Goal: Task Accomplishment & Management: Complete application form

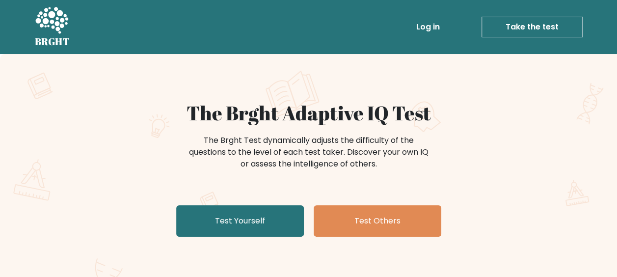
click at [427, 27] on link "Log in" at bounding box center [427, 27] width 31 height 20
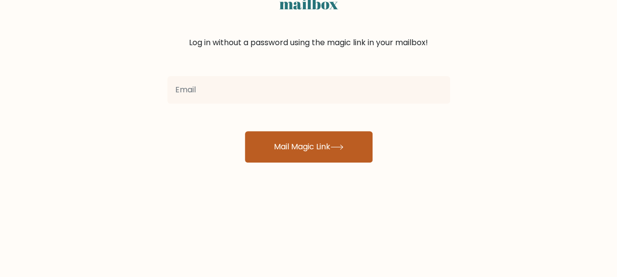
scroll to position [49, 0]
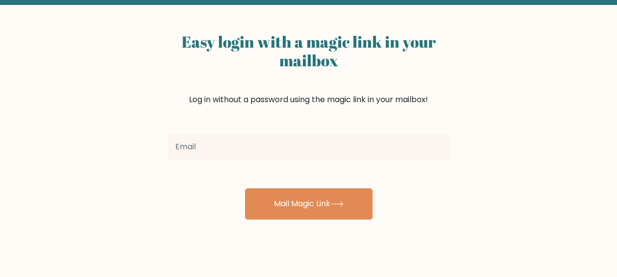
click at [262, 148] on input "email" at bounding box center [308, 146] width 283 height 27
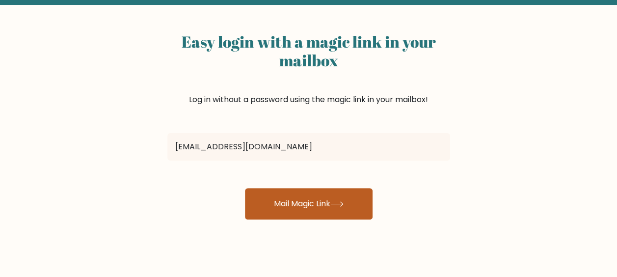
type input "[EMAIL_ADDRESS][DOMAIN_NAME]"
click at [305, 202] on button "Mail Magic Link" at bounding box center [309, 203] width 128 height 31
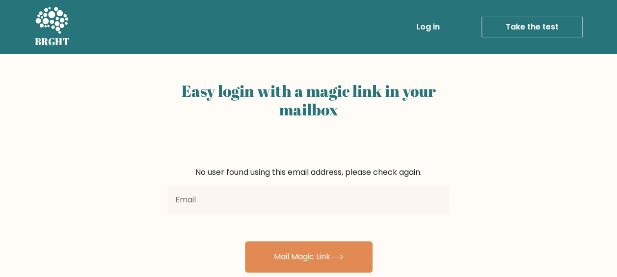
click at [513, 25] on link "Take the test" at bounding box center [531, 27] width 101 height 21
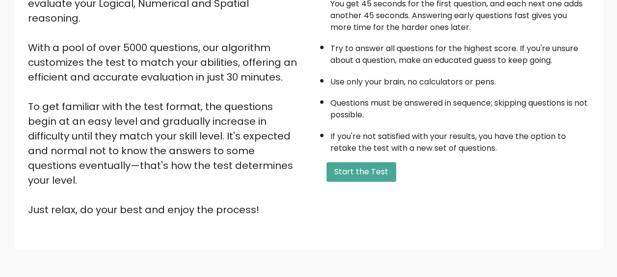
scroll to position [173, 0]
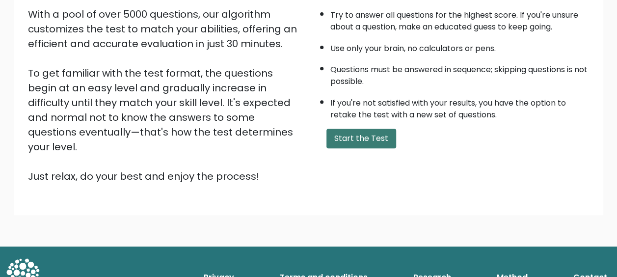
click at [366, 140] on button "Start the Test" at bounding box center [361, 139] width 70 height 20
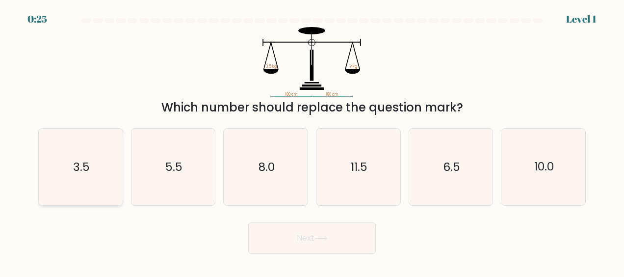
click at [95, 156] on icon "3.5" at bounding box center [80, 167] width 77 height 77
click at [312, 141] on input "a. 3.5" at bounding box center [312, 139] width 0 height 2
radio input "true"
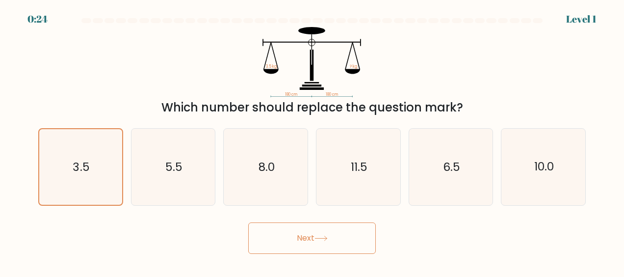
click at [330, 250] on button "Next" at bounding box center [312, 237] width 128 height 31
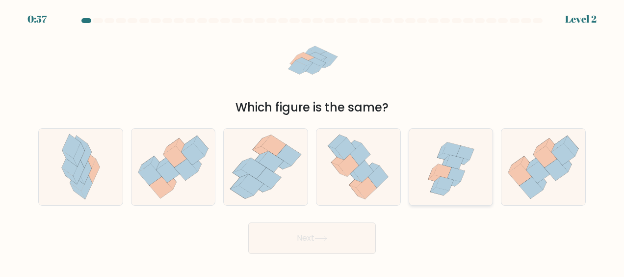
click at [443, 180] on icon at bounding box center [445, 184] width 18 height 14
click at [312, 141] on input "e." at bounding box center [312, 139] width 0 height 2
radio input "true"
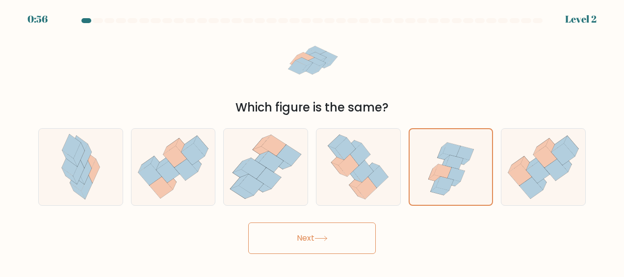
click at [264, 236] on button "Next" at bounding box center [312, 237] width 128 height 31
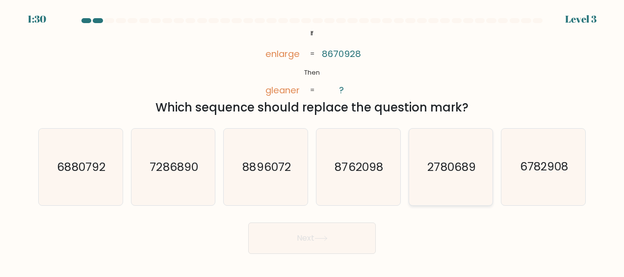
click at [440, 163] on text "2780689" at bounding box center [452, 167] width 48 height 16
click at [312, 141] on input "e. 2780689" at bounding box center [312, 139] width 0 height 2
radio input "true"
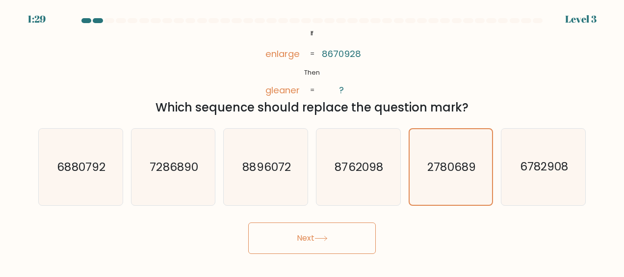
click at [339, 237] on button "Next" at bounding box center [312, 237] width 128 height 31
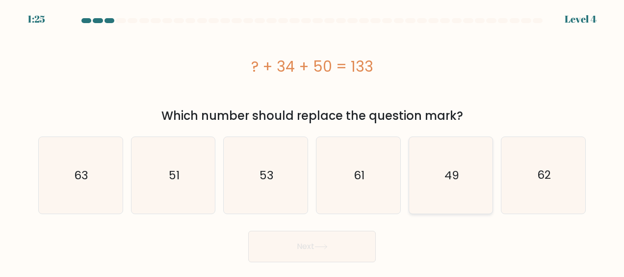
click at [463, 158] on icon "49" at bounding box center [450, 175] width 77 height 77
click at [312, 141] on input "e. 49" at bounding box center [312, 139] width 0 height 2
radio input "true"
click at [342, 243] on button "Next" at bounding box center [312, 246] width 128 height 31
click at [312, 248] on button "Next" at bounding box center [312, 246] width 128 height 31
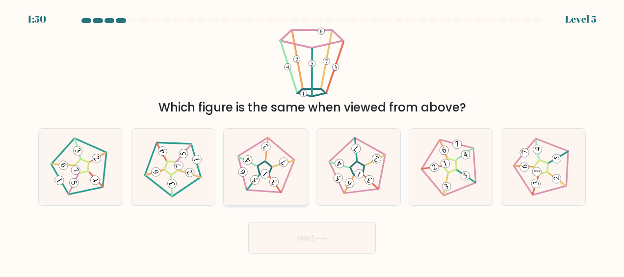
click at [267, 163] on 142 at bounding box center [265, 169] width 20 height 20
click at [312, 141] on input "c." at bounding box center [312, 139] width 0 height 2
radio input "true"
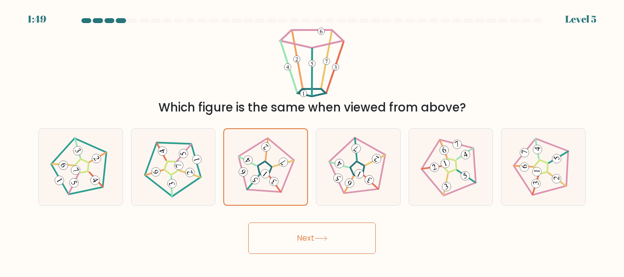
click at [300, 230] on button "Next" at bounding box center [312, 237] width 128 height 31
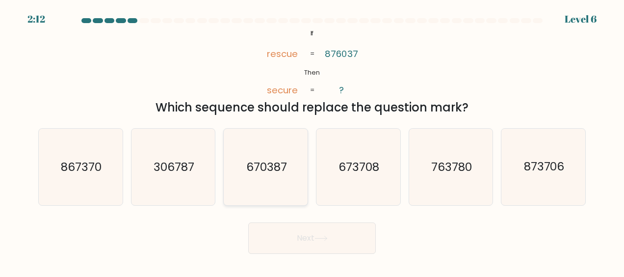
click at [281, 148] on icon "670387" at bounding box center [266, 167] width 77 height 77
click at [312, 141] on input "c. 670387" at bounding box center [312, 139] width 0 height 2
radio input "true"
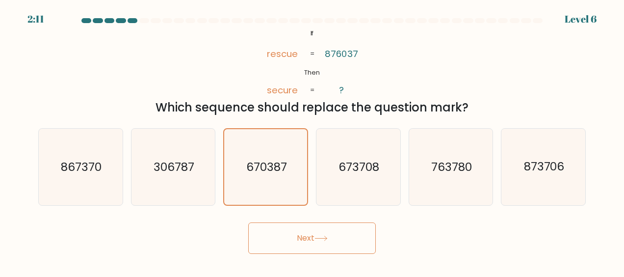
click at [316, 231] on button "Next" at bounding box center [312, 237] width 128 height 31
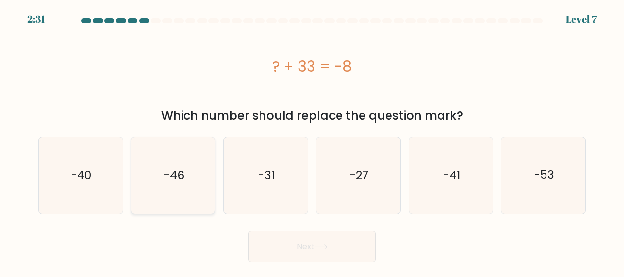
click at [182, 170] on text "-46" at bounding box center [174, 175] width 21 height 16
click at [312, 141] on input "b. -46" at bounding box center [312, 139] width 0 height 2
radio input "true"
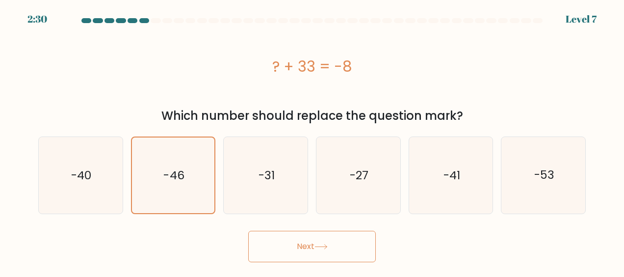
click at [347, 239] on button "Next" at bounding box center [312, 246] width 128 height 31
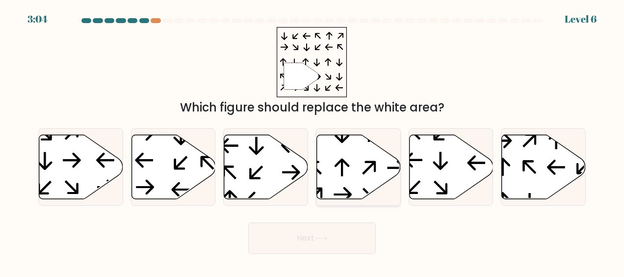
click at [353, 173] on icon at bounding box center [359, 166] width 84 height 64
click at [312, 141] on input "d." at bounding box center [312, 139] width 0 height 2
radio input "true"
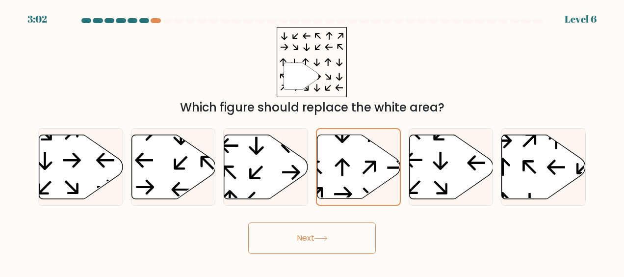
click at [335, 231] on button "Next" at bounding box center [312, 237] width 128 height 31
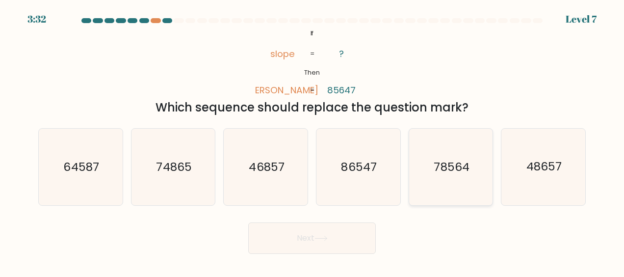
click at [456, 169] on text "78564" at bounding box center [451, 167] width 35 height 16
click at [320, 238] on icon at bounding box center [321, 238] width 12 height 4
click at [443, 189] on icon "78564" at bounding box center [450, 167] width 77 height 77
click at [312, 141] on input "e. 78564" at bounding box center [312, 139] width 0 height 2
radio input "true"
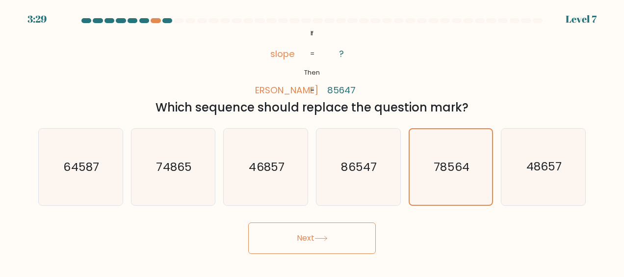
click at [328, 239] on icon at bounding box center [320, 237] width 13 height 5
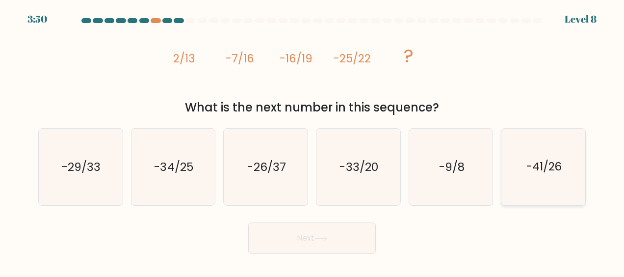
click at [544, 167] on text "-41/26" at bounding box center [544, 167] width 36 height 16
click at [312, 141] on input "f. -41/26" at bounding box center [312, 139] width 0 height 2
radio input "true"
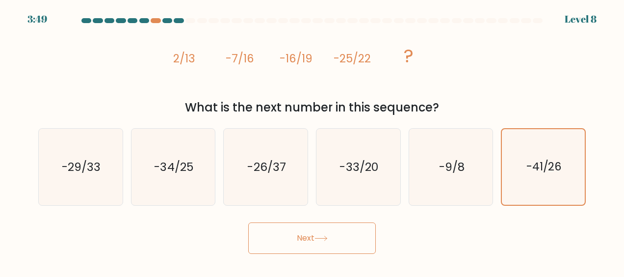
click at [334, 232] on button "Next" at bounding box center [312, 237] width 128 height 31
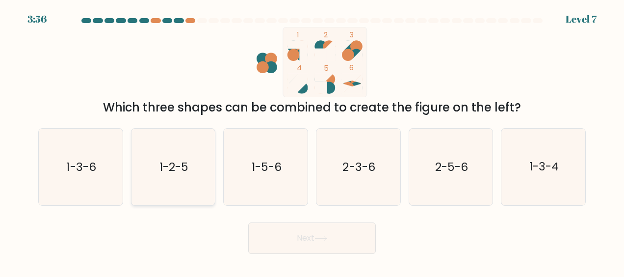
click at [177, 177] on icon "1-2-5" at bounding box center [173, 167] width 77 height 77
click at [312, 141] on input "b. 1-2-5" at bounding box center [312, 139] width 0 height 2
radio input "true"
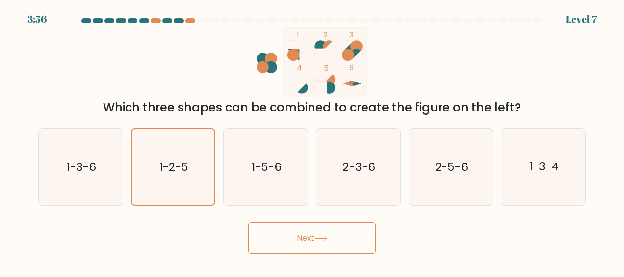
click at [342, 242] on button "Next" at bounding box center [312, 237] width 128 height 31
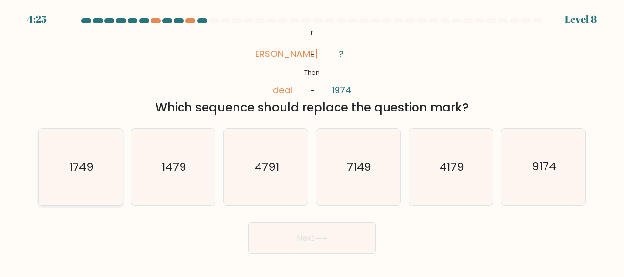
click at [92, 154] on icon "1749" at bounding box center [80, 167] width 77 height 77
click at [312, 141] on input "a. 1749" at bounding box center [312, 139] width 0 height 2
radio input "true"
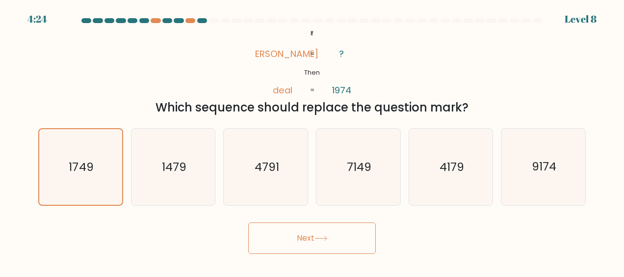
click at [305, 241] on button "Next" at bounding box center [312, 237] width 128 height 31
click at [321, 232] on button "Next" at bounding box center [312, 237] width 128 height 31
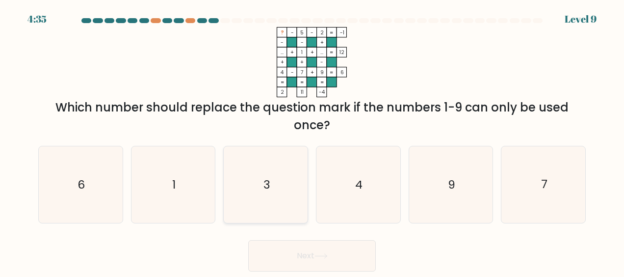
click at [282, 169] on icon "3" at bounding box center [266, 184] width 77 height 77
click at [312, 141] on input "c. 3" at bounding box center [312, 139] width 0 height 2
radio input "true"
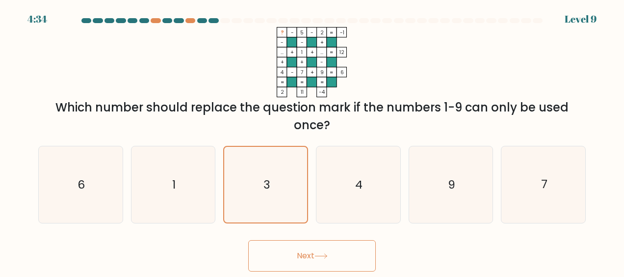
click at [322, 252] on button "Next" at bounding box center [312, 255] width 128 height 31
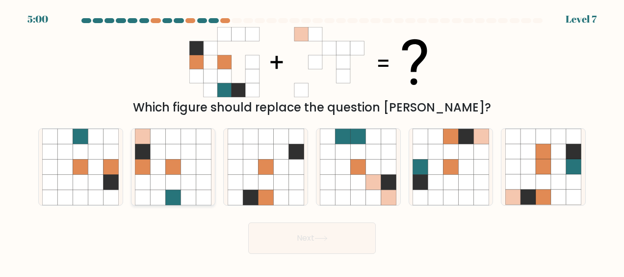
click at [181, 162] on icon at bounding box center [187, 166] width 15 height 15
click at [312, 141] on input "b." at bounding box center [312, 139] width 0 height 2
radio input "true"
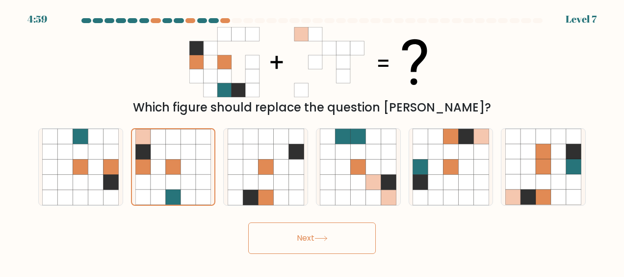
click at [287, 239] on button "Next" at bounding box center [312, 237] width 128 height 31
click at [312, 233] on button "Next" at bounding box center [312, 237] width 128 height 31
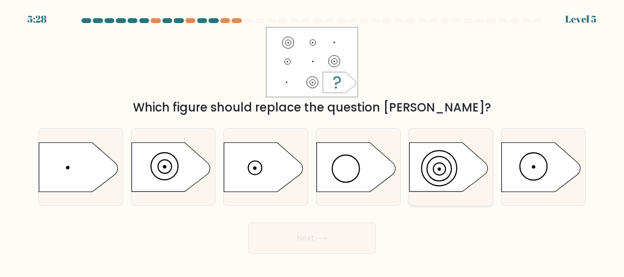
click at [435, 167] on icon at bounding box center [448, 166] width 78 height 49
click at [312, 141] on input "e." at bounding box center [312, 139] width 0 height 2
radio input "true"
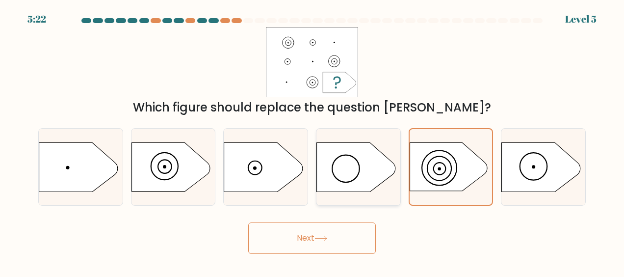
click at [373, 165] on icon at bounding box center [356, 166] width 78 height 49
click at [312, 141] on input "d." at bounding box center [312, 139] width 0 height 2
radio input "true"
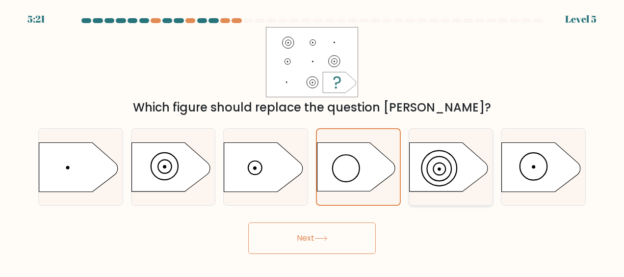
click at [429, 162] on circle at bounding box center [439, 168] width 25 height 25
click at [312, 141] on input "e." at bounding box center [312, 139] width 0 height 2
radio input "true"
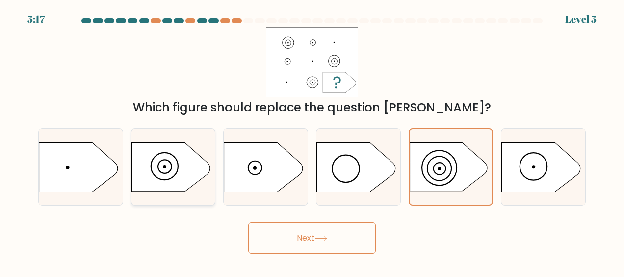
click at [185, 163] on icon at bounding box center [170, 166] width 78 height 49
click at [312, 141] on input "b." at bounding box center [312, 139] width 0 height 2
radio input "true"
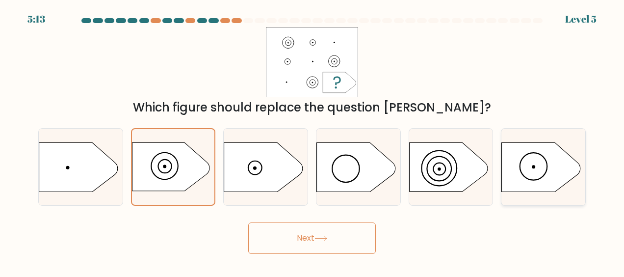
click at [524, 159] on icon at bounding box center [541, 166] width 78 height 49
click at [312, 141] on input "f." at bounding box center [312, 139] width 0 height 2
radio input "true"
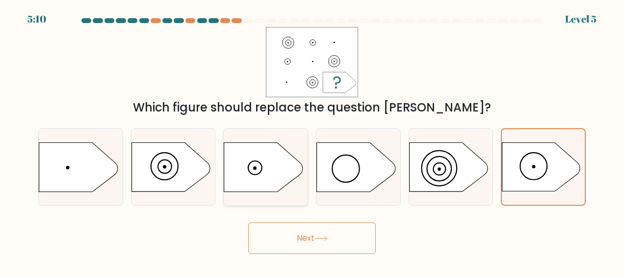
click at [293, 170] on icon at bounding box center [263, 166] width 78 height 49
click at [312, 141] on input "c." at bounding box center [312, 139] width 0 height 2
radio input "true"
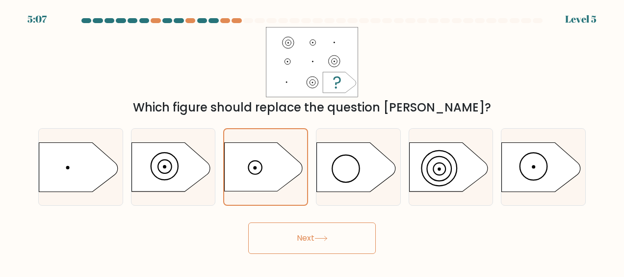
click at [314, 235] on button "Next" at bounding box center [312, 237] width 128 height 31
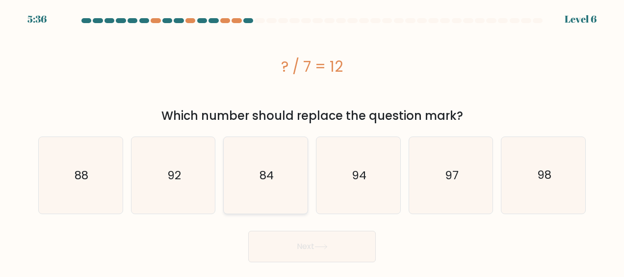
click at [295, 187] on icon "84" at bounding box center [266, 175] width 77 height 77
click at [312, 141] on input "c. 84" at bounding box center [312, 139] width 0 height 2
radio input "true"
click at [317, 240] on button "Next" at bounding box center [312, 246] width 128 height 31
click at [309, 242] on button "Next" at bounding box center [312, 246] width 128 height 31
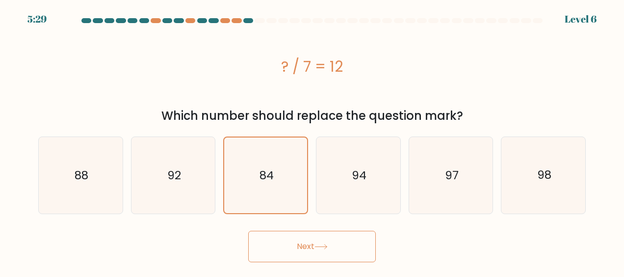
click at [322, 239] on button "Next" at bounding box center [312, 246] width 128 height 31
click at [330, 244] on button "Next" at bounding box center [312, 246] width 128 height 31
click at [325, 248] on icon at bounding box center [320, 246] width 13 height 5
click at [336, 173] on icon "94" at bounding box center [358, 175] width 77 height 77
click at [312, 141] on input "d. 94" at bounding box center [312, 139] width 0 height 2
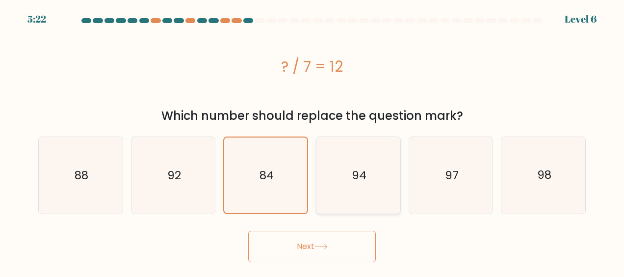
radio input "true"
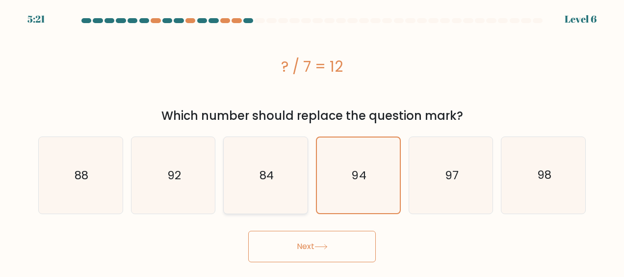
click at [291, 175] on icon "84" at bounding box center [266, 175] width 77 height 77
click at [312, 141] on input "c. 84" at bounding box center [312, 139] width 0 height 2
radio input "true"
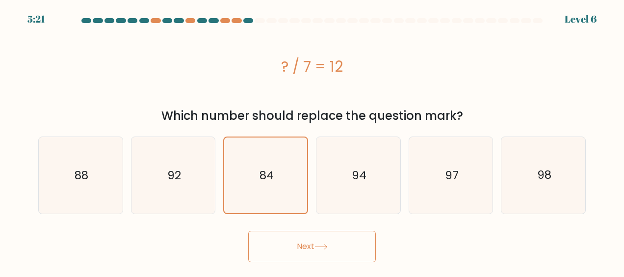
click at [325, 257] on button "Next" at bounding box center [312, 246] width 128 height 31
click at [320, 243] on button "Next" at bounding box center [312, 246] width 128 height 31
click at [326, 179] on icon "94" at bounding box center [358, 175] width 77 height 77
click at [312, 141] on input "d. 94" at bounding box center [312, 139] width 0 height 2
radio input "true"
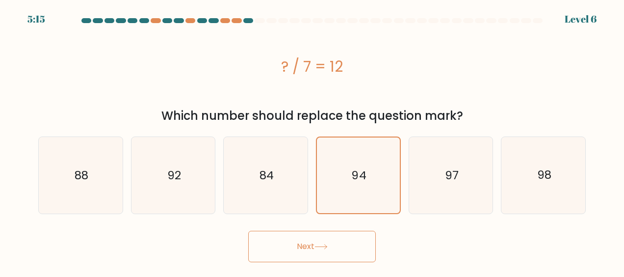
click at [308, 250] on button "Next" at bounding box center [312, 246] width 128 height 31
click at [436, 183] on icon "97" at bounding box center [450, 175] width 77 height 77
click at [312, 141] on input "e. 97" at bounding box center [312, 139] width 0 height 2
radio input "true"
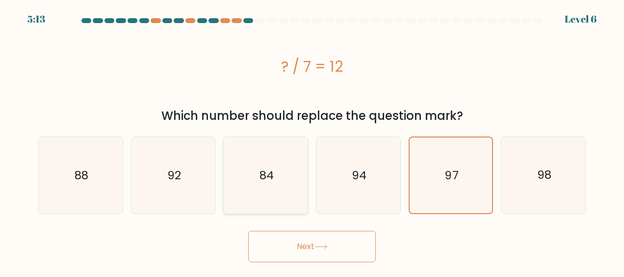
click at [259, 175] on text "84" at bounding box center [266, 175] width 14 height 16
click at [312, 141] on input "c. 84" at bounding box center [312, 139] width 0 height 2
radio input "true"
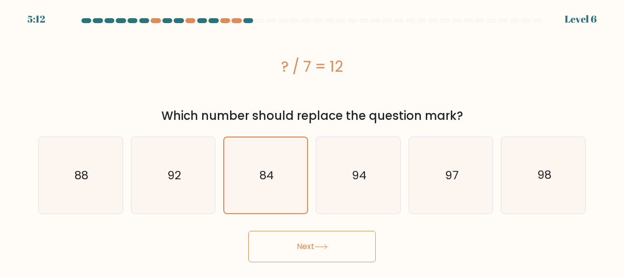
click at [306, 251] on button "Next" at bounding box center [312, 246] width 128 height 31
click at [305, 245] on button "Next" at bounding box center [312, 246] width 128 height 31
click at [306, 245] on button "Next" at bounding box center [312, 246] width 128 height 31
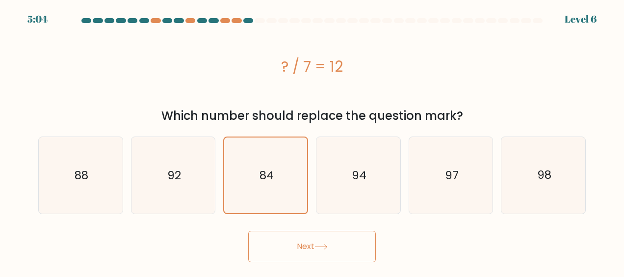
click at [309, 247] on button "Next" at bounding box center [312, 246] width 128 height 31
click at [309, 246] on button "Next" at bounding box center [312, 246] width 128 height 31
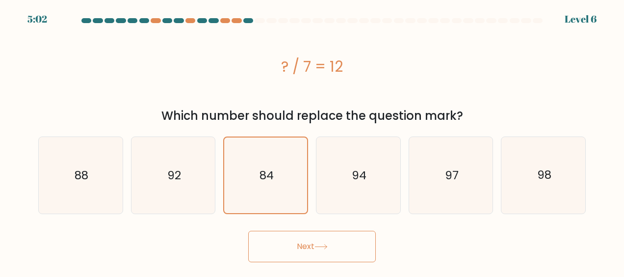
click at [309, 246] on button "Next" at bounding box center [312, 246] width 128 height 31
click at [308, 246] on button "Next" at bounding box center [312, 246] width 128 height 31
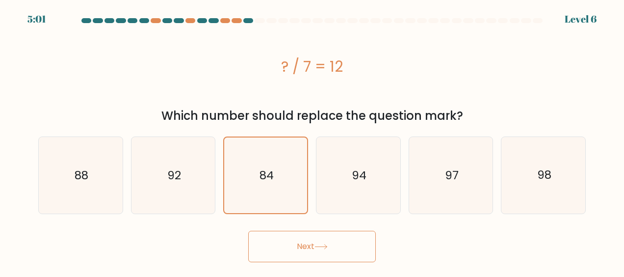
click at [309, 244] on button "Next" at bounding box center [312, 246] width 128 height 31
click at [326, 244] on icon at bounding box center [320, 246] width 13 height 5
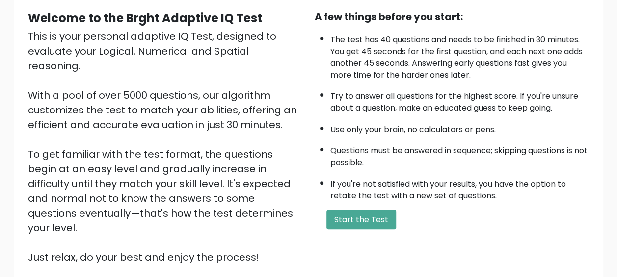
scroll to position [173, 0]
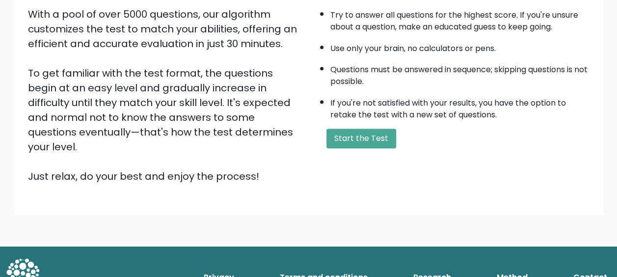
drag, startPoint x: 460, startPoint y: 144, endPoint x: 519, endPoint y: 152, distance: 59.3
click at [519, 152] on div "A few things before you start: The test has 40 questions and needs to be finish…" at bounding box center [452, 55] width 286 height 255
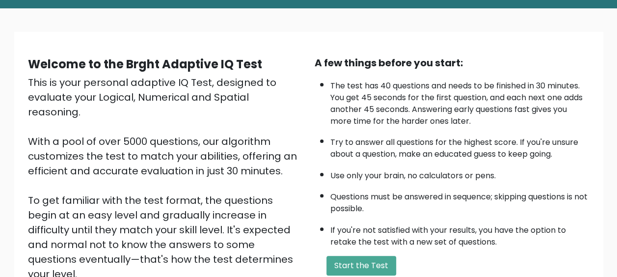
scroll to position [26, 0]
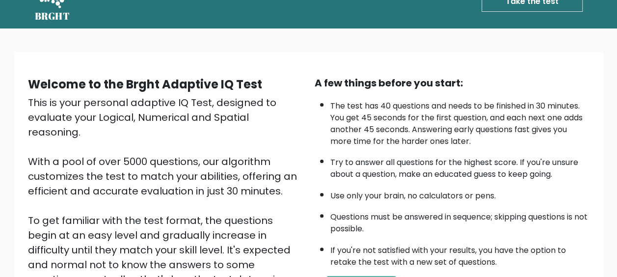
drag, startPoint x: 504, startPoint y: 64, endPoint x: 176, endPoint y: 133, distance: 334.9
click at [176, 133] on div "This is your personal adaptive IQ Test, designed to evaluate your Logical, Nume…" at bounding box center [165, 212] width 275 height 235
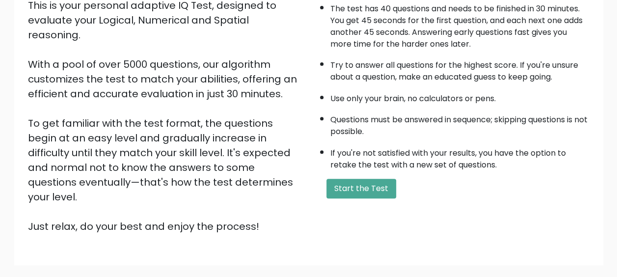
scroll to position [124, 0]
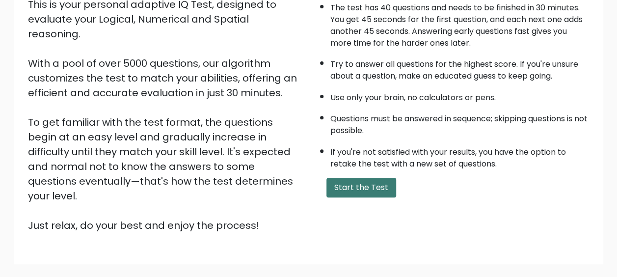
click at [352, 190] on button "Start the Test" at bounding box center [361, 188] width 70 height 20
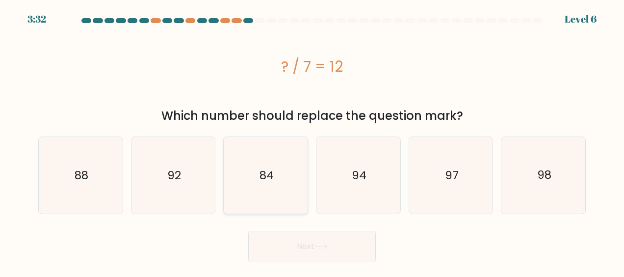
click at [258, 179] on icon "84" at bounding box center [266, 175] width 77 height 77
click at [312, 141] on input "c. 84" at bounding box center [312, 139] width 0 height 2
radio input "true"
click at [319, 242] on button "Next" at bounding box center [312, 246] width 128 height 31
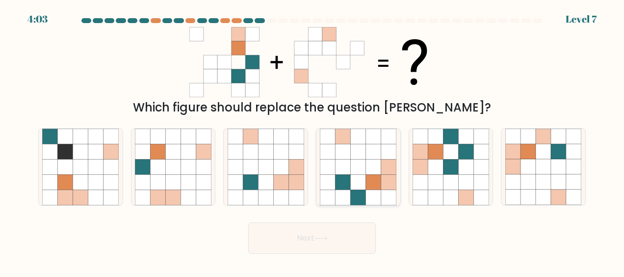
click at [378, 153] on icon at bounding box center [373, 151] width 15 height 15
click at [312, 141] on input "d." at bounding box center [312, 139] width 0 height 2
radio input "true"
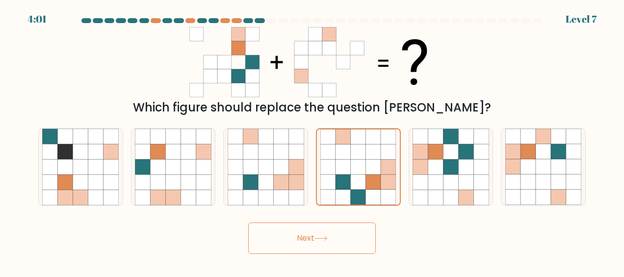
click at [326, 234] on button "Next" at bounding box center [312, 237] width 128 height 31
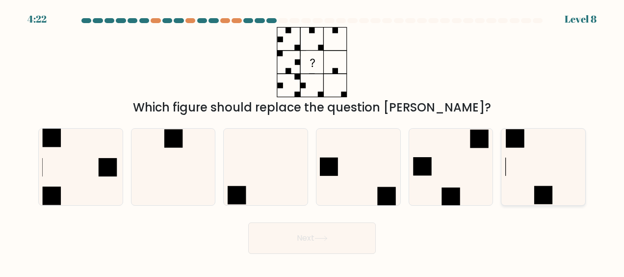
click at [522, 185] on icon at bounding box center [543, 167] width 77 height 77
click at [312, 141] on input "f." at bounding box center [312, 139] width 0 height 2
radio input "true"
click at [321, 234] on button "Next" at bounding box center [312, 237] width 128 height 31
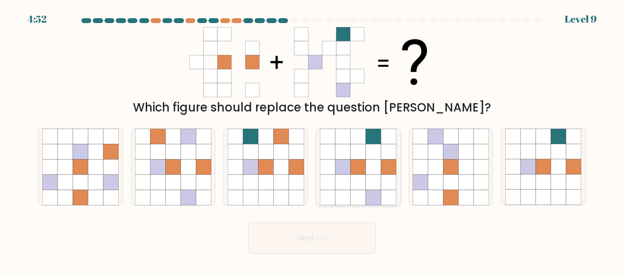
click at [361, 157] on icon at bounding box center [358, 151] width 15 height 15
click at [312, 141] on input "d." at bounding box center [312, 139] width 0 height 2
radio input "true"
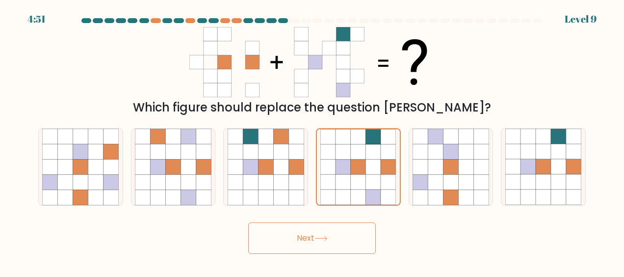
click at [320, 224] on button "Next" at bounding box center [312, 237] width 128 height 31
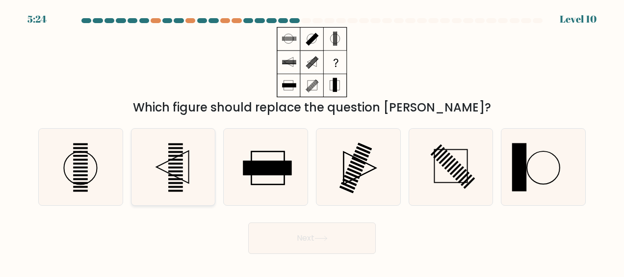
click at [188, 160] on icon at bounding box center [172, 167] width 32 height 32
click at [312, 141] on input "b." at bounding box center [312, 139] width 0 height 2
radio input "true"
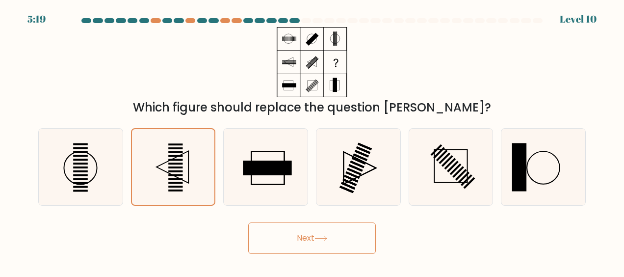
click at [297, 228] on button "Next" at bounding box center [312, 237] width 128 height 31
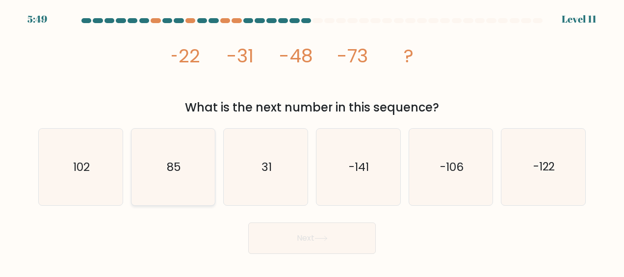
click at [199, 154] on icon "85" at bounding box center [173, 167] width 77 height 77
click at [312, 141] on input "b. 85" at bounding box center [312, 139] width 0 height 2
radio input "true"
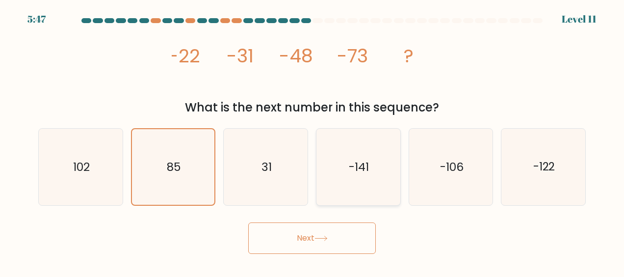
click at [349, 188] on icon "-141" at bounding box center [358, 167] width 77 height 77
click at [312, 141] on input "d. -141" at bounding box center [312, 139] width 0 height 2
radio input "true"
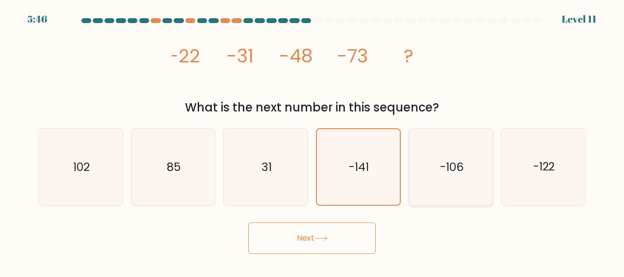
click at [433, 183] on icon "-106" at bounding box center [450, 167] width 77 height 77
click at [312, 141] on input "e. -106" at bounding box center [312, 139] width 0 height 2
radio input "true"
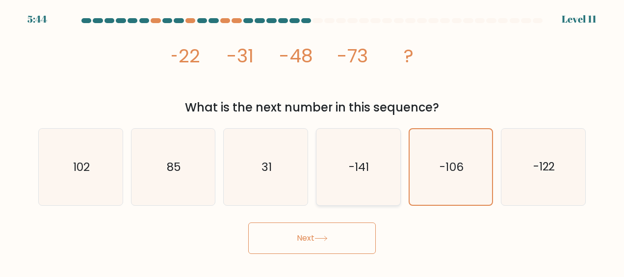
click at [357, 171] on text "-141" at bounding box center [359, 167] width 20 height 16
click at [312, 141] on input "d. -141" at bounding box center [312, 139] width 0 height 2
radio input "true"
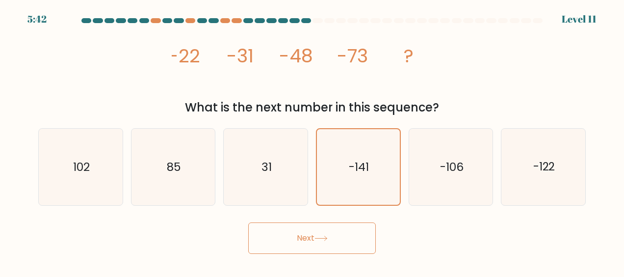
click at [307, 237] on button "Next" at bounding box center [312, 237] width 128 height 31
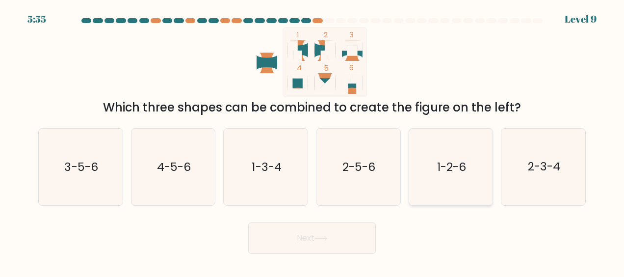
click at [464, 189] on icon "1-2-6" at bounding box center [450, 167] width 77 height 77
click at [312, 141] on input "e. 1-2-6" at bounding box center [312, 139] width 0 height 2
radio input "true"
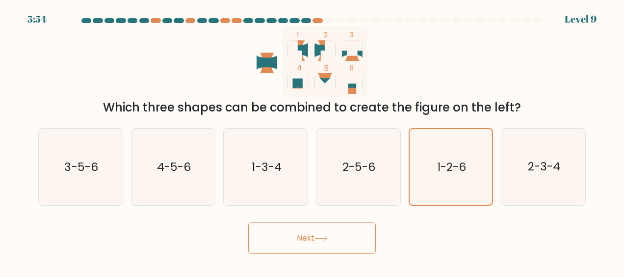
click at [311, 240] on button "Next" at bounding box center [312, 237] width 128 height 31
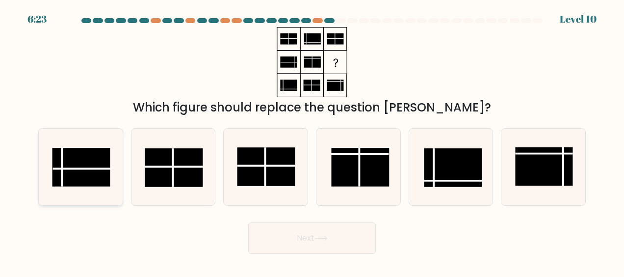
click at [76, 170] on rect at bounding box center [81, 167] width 58 height 38
click at [312, 141] on input "a." at bounding box center [312, 139] width 0 height 2
radio input "true"
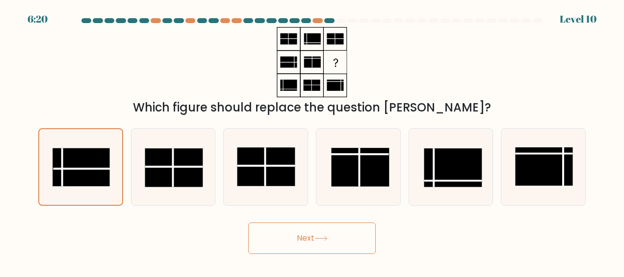
click at [279, 233] on button "Next" at bounding box center [312, 237] width 128 height 31
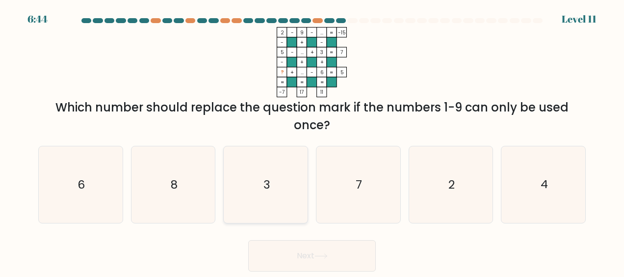
click at [292, 191] on icon "3" at bounding box center [266, 184] width 77 height 77
click at [312, 141] on input "c. 3" at bounding box center [312, 139] width 0 height 2
radio input "true"
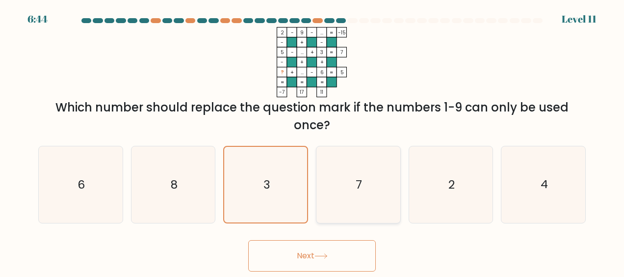
click at [352, 182] on icon "7" at bounding box center [358, 184] width 77 height 77
click at [312, 141] on input "d. 7" at bounding box center [312, 139] width 0 height 2
radio input "true"
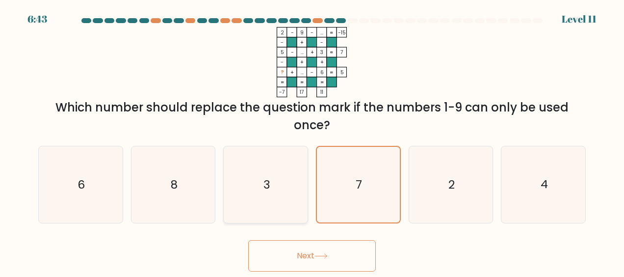
click at [266, 189] on text "3" at bounding box center [266, 185] width 7 height 16
click at [312, 141] on input "c. 3" at bounding box center [312, 139] width 0 height 2
radio input "true"
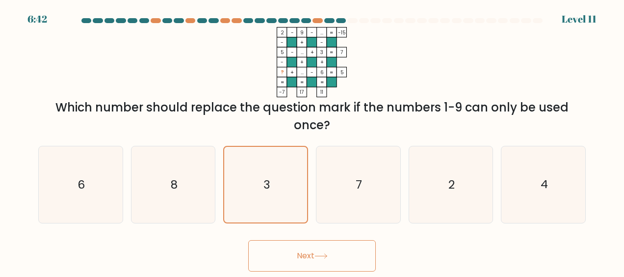
click at [289, 260] on button "Next" at bounding box center [312, 255] width 128 height 31
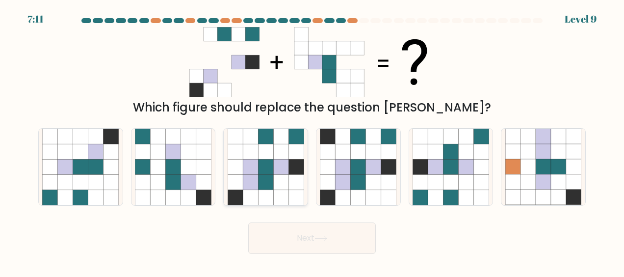
click at [267, 157] on icon at bounding box center [265, 151] width 15 height 15
click at [312, 141] on input "c." at bounding box center [312, 139] width 0 height 2
radio input "true"
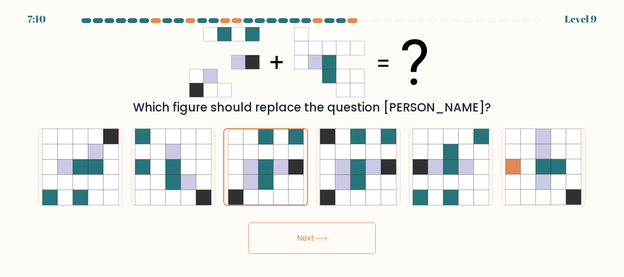
click at [319, 246] on button "Next" at bounding box center [312, 237] width 128 height 31
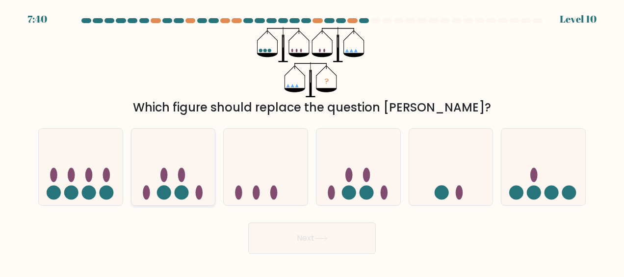
click at [202, 168] on icon at bounding box center [173, 166] width 84 height 69
click at [312, 141] on input "b." at bounding box center [312, 139] width 0 height 2
radio input "true"
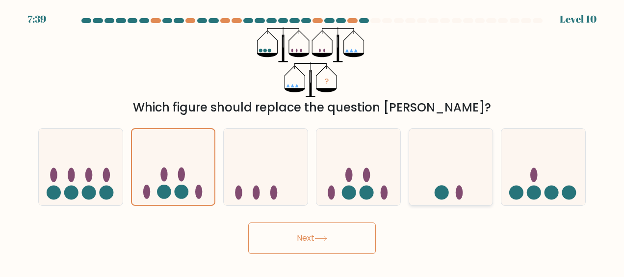
click at [431, 172] on icon at bounding box center [451, 166] width 84 height 69
click at [312, 141] on input "e." at bounding box center [312, 139] width 0 height 2
radio input "true"
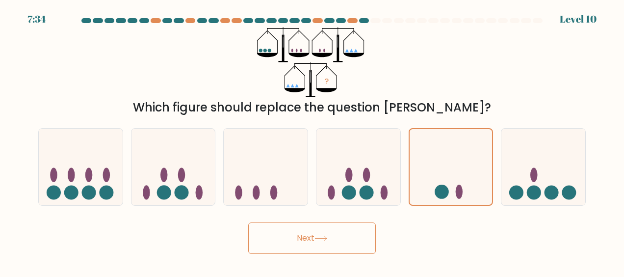
click at [309, 158] on div "c." at bounding box center [265, 166] width 93 height 77
click at [284, 159] on icon at bounding box center [266, 166] width 84 height 69
click at [312, 141] on input "c." at bounding box center [312, 139] width 0 height 2
radio input "true"
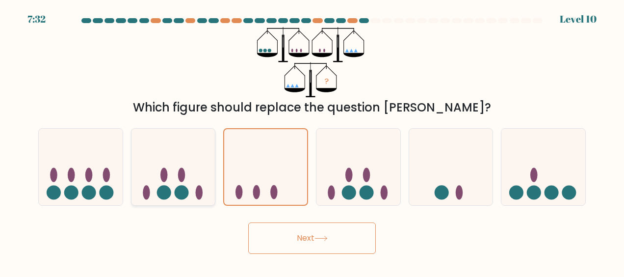
click at [155, 160] on icon at bounding box center [173, 166] width 84 height 69
click at [312, 141] on input "b." at bounding box center [312, 139] width 0 height 2
radio input "true"
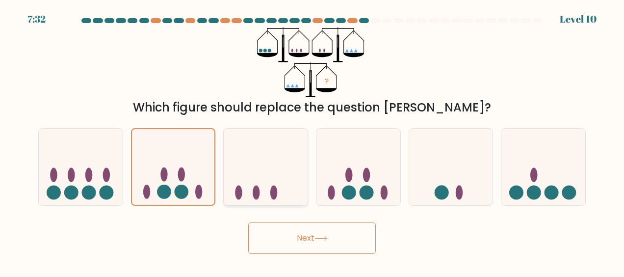
click at [246, 158] on icon at bounding box center [266, 166] width 84 height 69
click at [312, 141] on input "c." at bounding box center [312, 139] width 0 height 2
radio input "true"
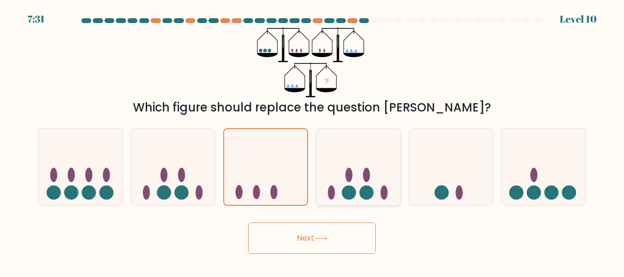
click at [349, 166] on icon at bounding box center [358, 166] width 84 height 69
click at [312, 141] on input "d." at bounding box center [312, 139] width 0 height 2
radio input "true"
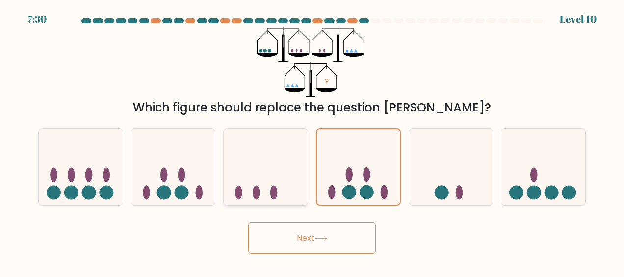
click at [292, 174] on icon at bounding box center [266, 166] width 84 height 69
click at [312, 141] on input "c." at bounding box center [312, 139] width 0 height 2
radio input "true"
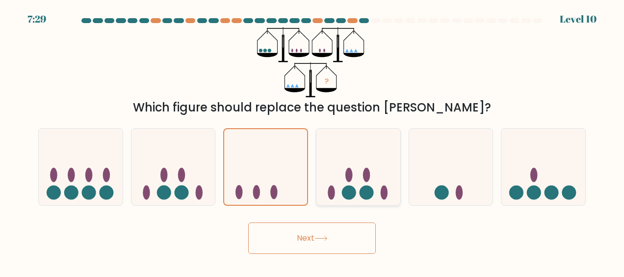
click at [398, 160] on icon at bounding box center [358, 166] width 84 height 69
click at [312, 141] on input "d." at bounding box center [312, 139] width 0 height 2
radio input "true"
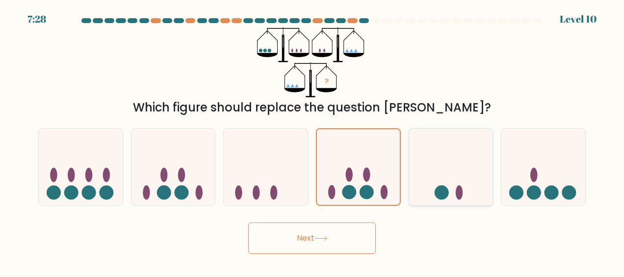
click at [462, 168] on icon at bounding box center [451, 166] width 84 height 69
click at [312, 141] on input "e." at bounding box center [312, 139] width 0 height 2
radio input "true"
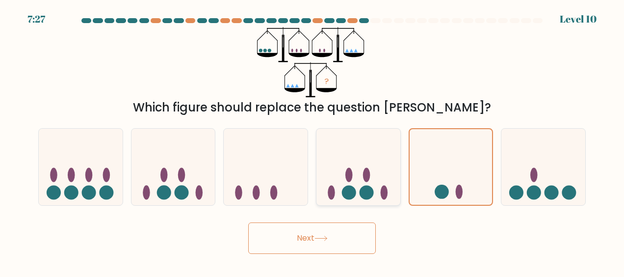
click at [355, 154] on icon at bounding box center [358, 166] width 84 height 69
click at [312, 141] on input "d." at bounding box center [312, 139] width 0 height 2
radio input "true"
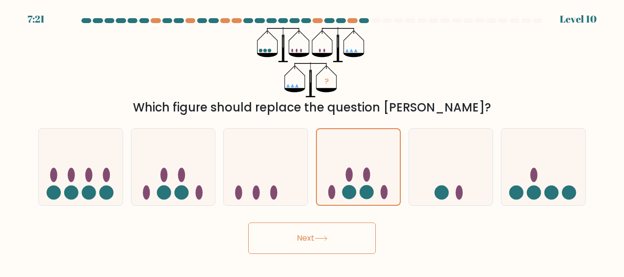
click at [317, 240] on icon at bounding box center [320, 237] width 13 height 5
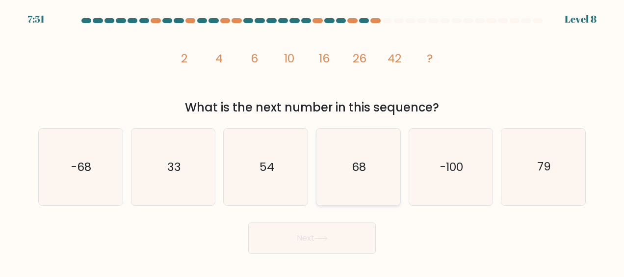
click at [350, 163] on icon "68" at bounding box center [358, 167] width 77 height 77
click at [312, 141] on input "d. 68" at bounding box center [312, 139] width 0 height 2
radio input "true"
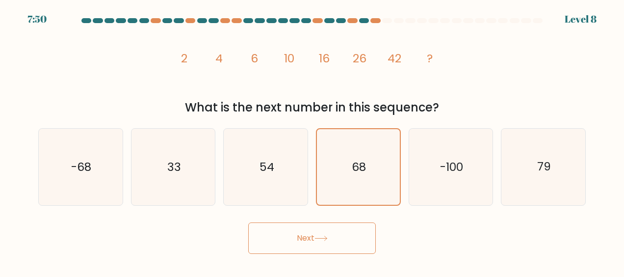
click at [323, 233] on button "Next" at bounding box center [312, 237] width 128 height 31
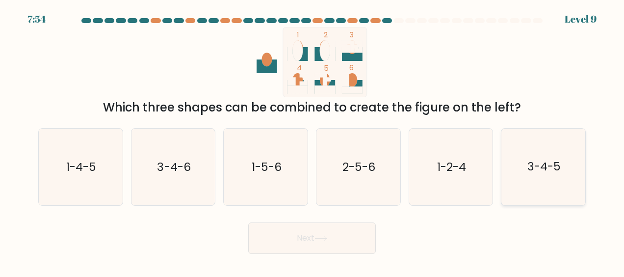
click at [522, 157] on icon "3-4-5" at bounding box center [543, 167] width 77 height 77
click at [312, 141] on input "f. 3-4-5" at bounding box center [312, 139] width 0 height 2
radio input "true"
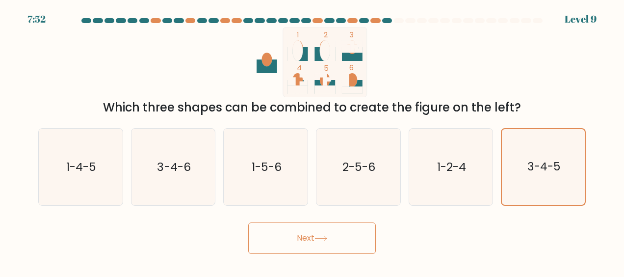
click at [307, 233] on button "Next" at bounding box center [312, 237] width 128 height 31
click at [306, 232] on button "Next" at bounding box center [312, 237] width 128 height 31
click at [280, 235] on button "Next" at bounding box center [312, 237] width 128 height 31
click at [331, 237] on button "Next" at bounding box center [312, 237] width 128 height 31
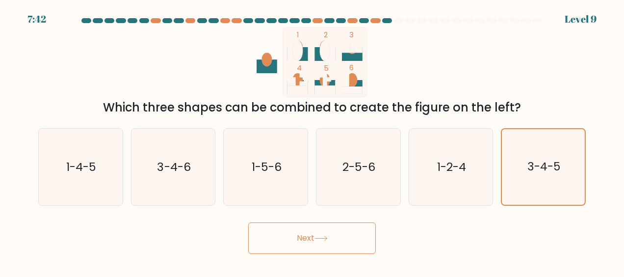
click at [345, 236] on button "Next" at bounding box center [312, 237] width 128 height 31
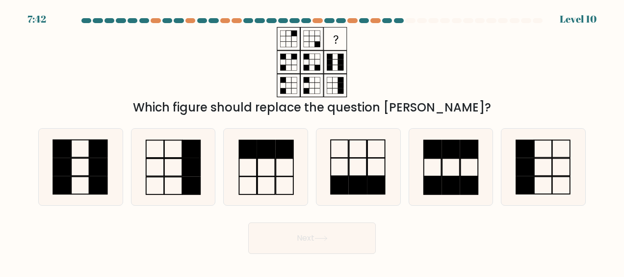
click at [345, 236] on button "Next" at bounding box center [312, 237] width 128 height 31
click at [537, 158] on rect at bounding box center [543, 167] width 18 height 18
click at [312, 141] on input "f." at bounding box center [312, 139] width 0 height 2
radio input "true"
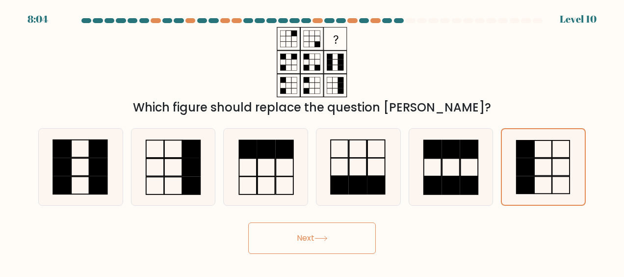
click at [300, 230] on button "Next" at bounding box center [312, 237] width 128 height 31
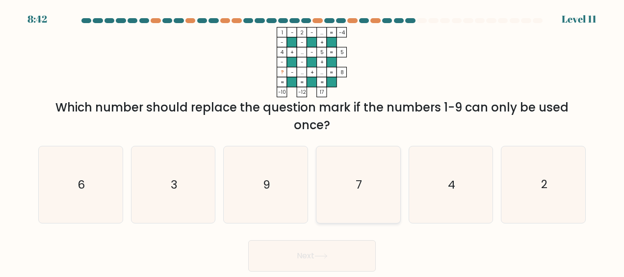
click at [343, 183] on icon "7" at bounding box center [358, 184] width 77 height 77
click at [312, 141] on input "d. 7" at bounding box center [312, 139] width 0 height 2
radio input "true"
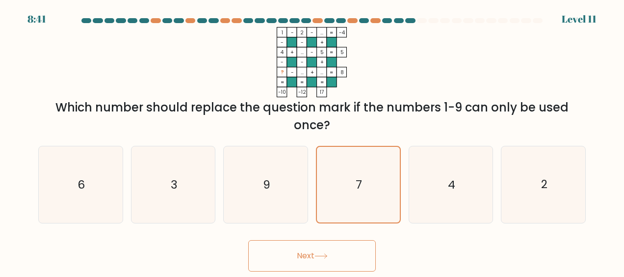
click at [322, 244] on button "Next" at bounding box center [312, 255] width 128 height 31
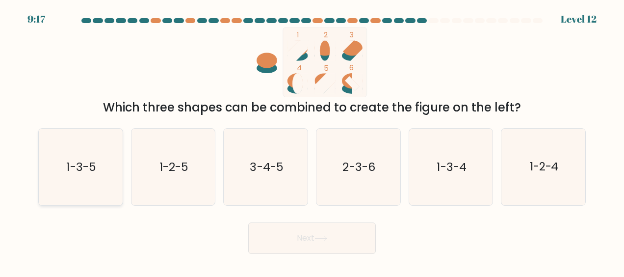
click at [86, 149] on icon "1-3-5" at bounding box center [80, 167] width 77 height 77
click at [312, 141] on input "a. 1-3-5" at bounding box center [312, 139] width 0 height 2
radio input "true"
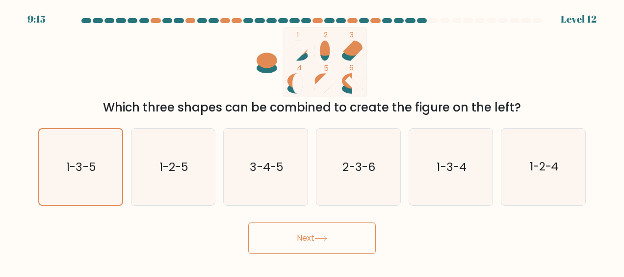
click at [311, 237] on button "Next" at bounding box center [312, 237] width 128 height 31
click at [311, 236] on button "Next" at bounding box center [312, 237] width 128 height 31
click at [311, 237] on button "Next" at bounding box center [312, 237] width 128 height 31
click at [283, 244] on button "Next" at bounding box center [312, 237] width 128 height 31
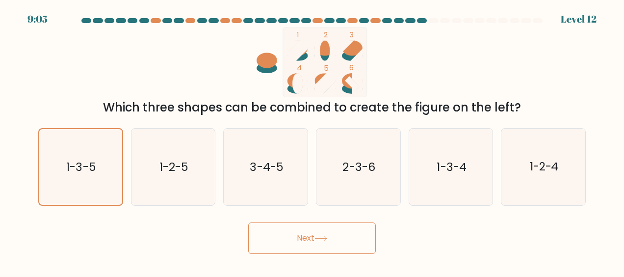
click at [307, 245] on button "Next" at bounding box center [312, 237] width 128 height 31
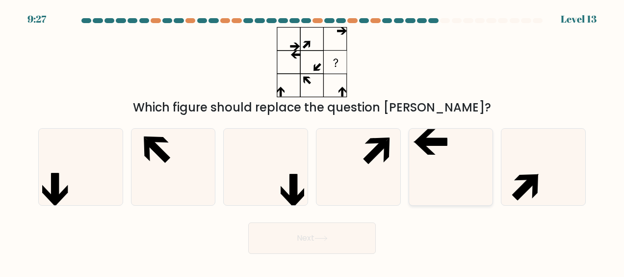
click at [429, 155] on icon at bounding box center [450, 167] width 77 height 77
click at [312, 141] on input "e." at bounding box center [312, 139] width 0 height 2
radio input "true"
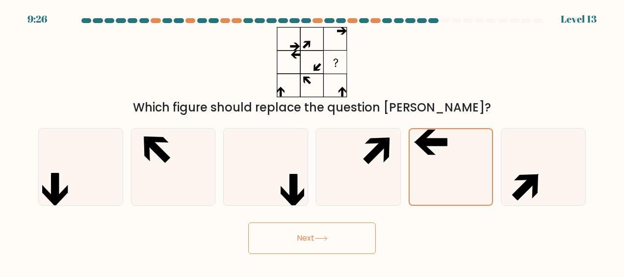
click at [342, 246] on button "Next" at bounding box center [312, 237] width 128 height 31
click at [311, 232] on button "Next" at bounding box center [312, 237] width 128 height 31
click at [299, 239] on button "Next" at bounding box center [312, 237] width 128 height 31
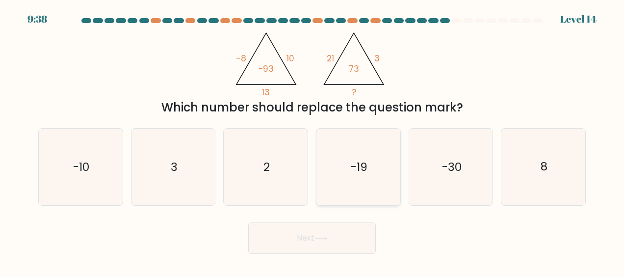
click at [358, 175] on icon "-19" at bounding box center [358, 167] width 77 height 77
click at [312, 141] on input "d. -19" at bounding box center [312, 139] width 0 height 2
radio input "true"
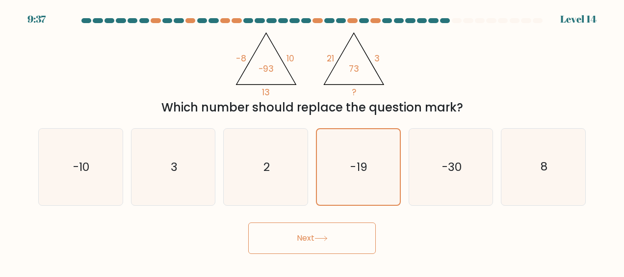
click at [354, 242] on button "Next" at bounding box center [312, 237] width 128 height 31
click at [304, 242] on button "Next" at bounding box center [312, 237] width 128 height 31
click at [304, 243] on button "Next" at bounding box center [312, 237] width 128 height 31
click at [286, 236] on button "Next" at bounding box center [312, 237] width 128 height 31
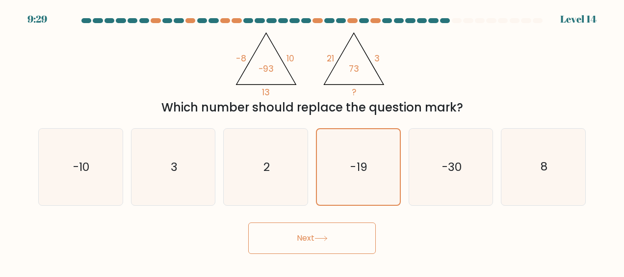
click at [286, 236] on button "Next" at bounding box center [312, 237] width 128 height 31
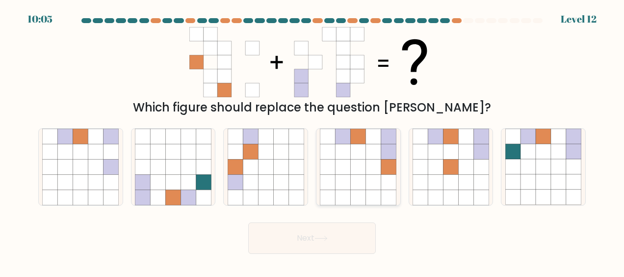
click at [371, 162] on icon at bounding box center [373, 166] width 15 height 15
click at [312, 141] on input "d." at bounding box center [312, 139] width 0 height 2
radio input "true"
click at [311, 240] on button "Next" at bounding box center [312, 237] width 128 height 31
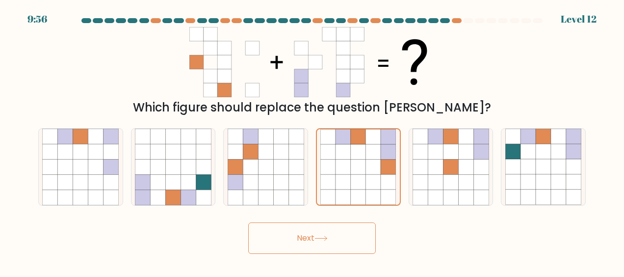
click at [297, 234] on button "Next" at bounding box center [312, 237] width 128 height 31
click at [296, 234] on button "Next" at bounding box center [312, 237] width 128 height 31
click at [305, 233] on button "Next" at bounding box center [312, 237] width 128 height 31
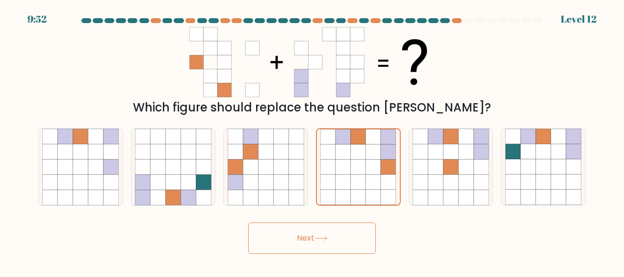
click at [305, 233] on button "Next" at bounding box center [312, 237] width 128 height 31
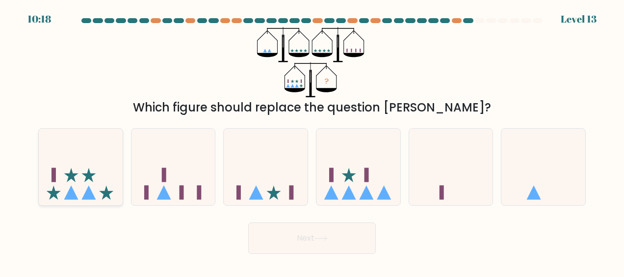
click at [87, 171] on icon at bounding box center [81, 166] width 84 height 69
click at [312, 141] on input "a." at bounding box center [312, 139] width 0 height 2
radio input "true"
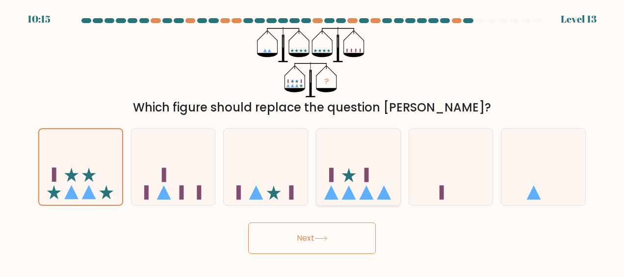
click at [362, 179] on icon at bounding box center [358, 166] width 84 height 69
click at [312, 141] on input "d." at bounding box center [312, 139] width 0 height 2
radio input "true"
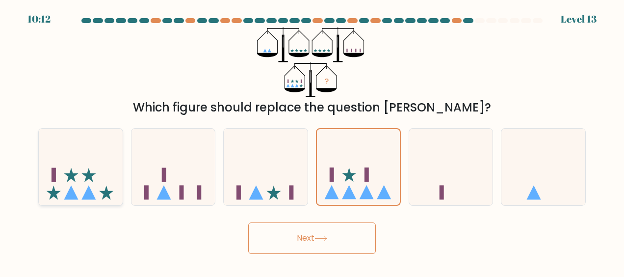
click at [90, 178] on icon at bounding box center [89, 175] width 14 height 14
click at [312, 141] on input "a." at bounding box center [312, 139] width 0 height 2
radio input "true"
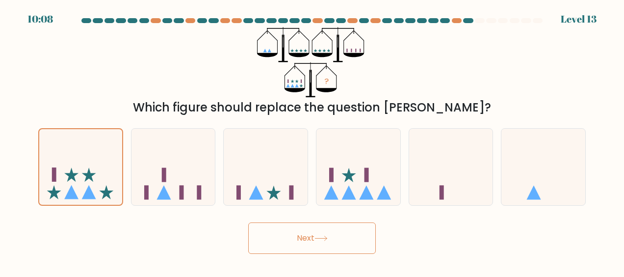
click at [305, 237] on button "Next" at bounding box center [312, 237] width 128 height 31
click at [331, 170] on rect at bounding box center [331, 174] width 4 height 14
click at [312, 141] on input "d." at bounding box center [312, 139] width 0 height 2
radio input "true"
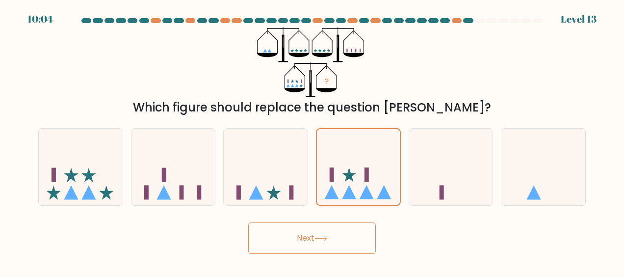
click at [312, 232] on button "Next" at bounding box center [312, 237] width 128 height 31
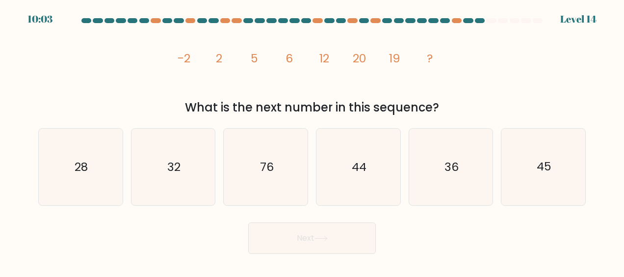
click at [312, 232] on button "Next" at bounding box center [312, 237] width 128 height 31
click at [306, 204] on div "76" at bounding box center [265, 166] width 85 height 77
click at [312, 141] on input "c. 76" at bounding box center [312, 139] width 0 height 2
radio input "true"
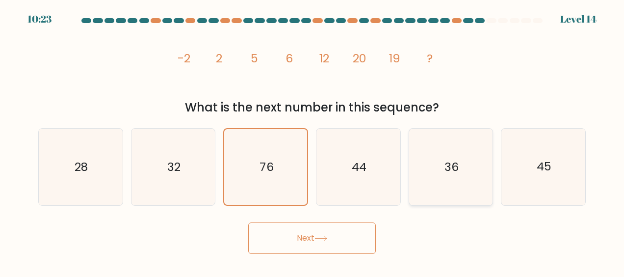
click at [471, 172] on icon "36" at bounding box center [450, 167] width 77 height 77
click at [312, 141] on input "e. 36" at bounding box center [312, 139] width 0 height 2
radio input "true"
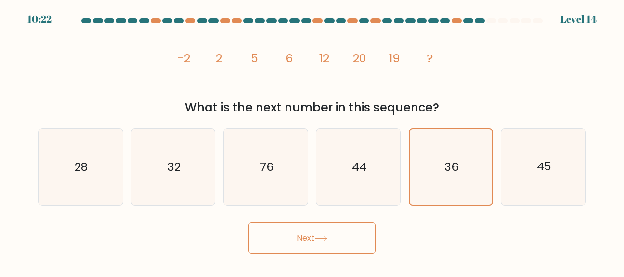
click at [314, 236] on button "Next" at bounding box center [312, 237] width 128 height 31
click at [286, 233] on button "Next" at bounding box center [312, 237] width 128 height 31
click at [296, 234] on button "Next" at bounding box center [312, 237] width 128 height 31
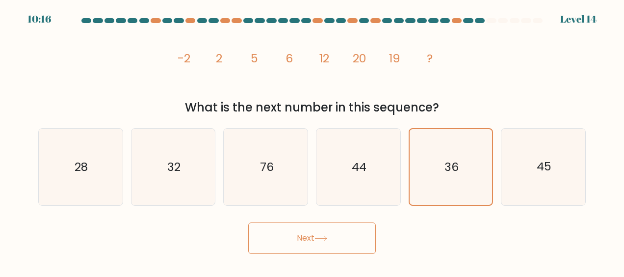
click at [296, 234] on button "Next" at bounding box center [312, 237] width 128 height 31
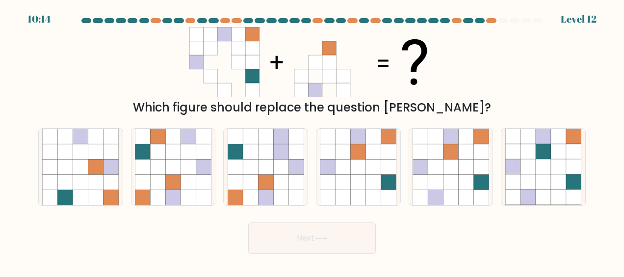
click at [296, 234] on button "Next" at bounding box center [312, 237] width 128 height 31
click at [413, 167] on icon at bounding box center [419, 166] width 15 height 15
click at [312, 141] on input "e." at bounding box center [312, 139] width 0 height 2
radio input "true"
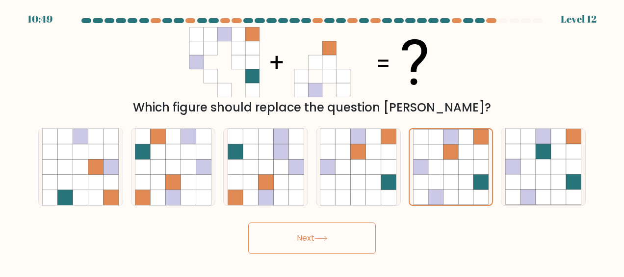
click at [305, 235] on button "Next" at bounding box center [312, 237] width 128 height 31
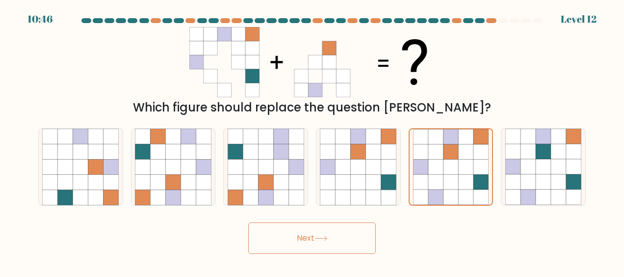
click at [305, 235] on button "Next" at bounding box center [312, 237] width 128 height 31
click at [297, 238] on button "Next" at bounding box center [312, 237] width 128 height 31
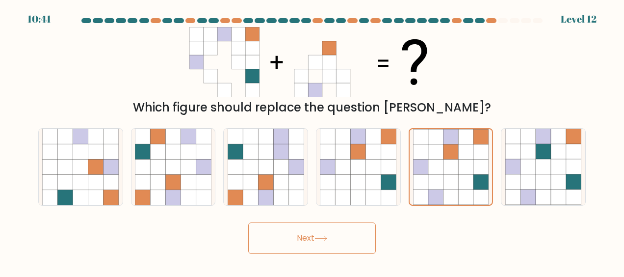
click at [297, 238] on button "Next" at bounding box center [312, 237] width 128 height 31
click at [297, 237] on button "Next" at bounding box center [312, 237] width 128 height 31
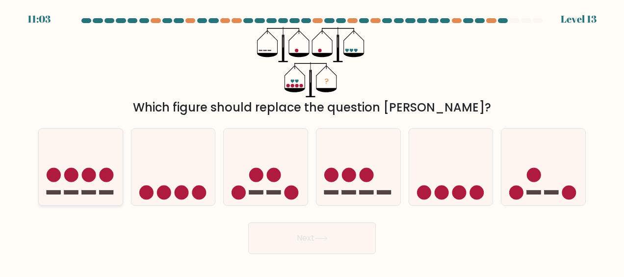
click at [92, 171] on circle at bounding box center [89, 174] width 14 height 14
click at [312, 141] on input "a." at bounding box center [312, 139] width 0 height 2
radio input "true"
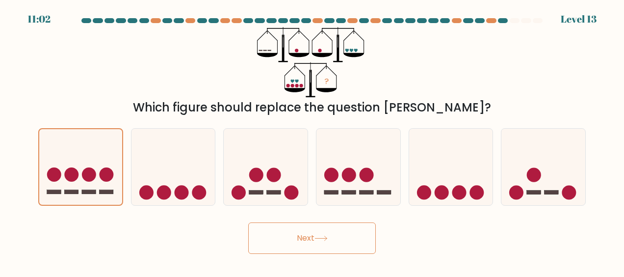
click at [319, 232] on button "Next" at bounding box center [312, 237] width 128 height 31
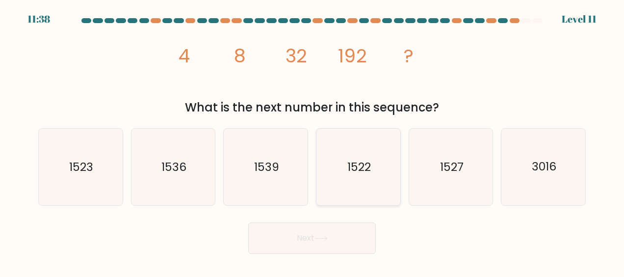
click at [357, 178] on icon "1522" at bounding box center [358, 167] width 77 height 77
click at [312, 141] on input "d. 1522" at bounding box center [312, 139] width 0 height 2
radio input "true"
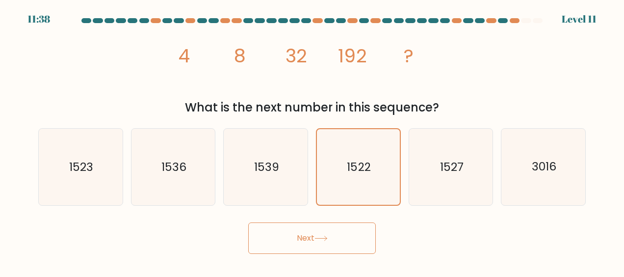
click at [336, 233] on button "Next" at bounding box center [312, 237] width 128 height 31
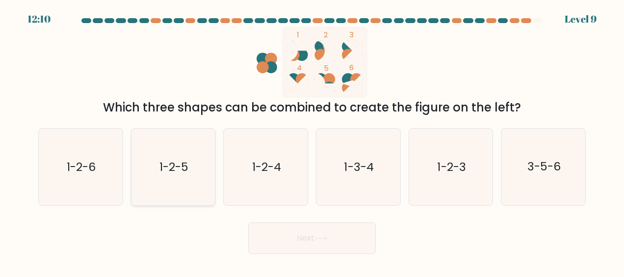
click at [193, 181] on icon "1-2-5" at bounding box center [173, 167] width 77 height 77
click at [312, 141] on input "b. 1-2-5" at bounding box center [312, 139] width 0 height 2
radio input "true"
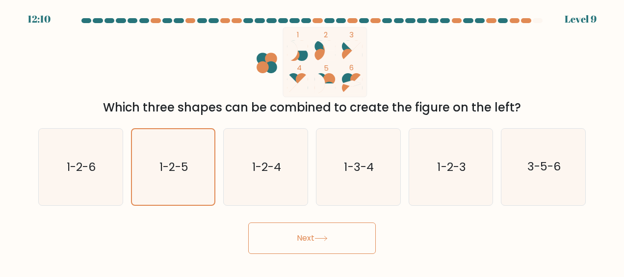
click at [333, 228] on button "Next" at bounding box center [312, 237] width 128 height 31
click at [307, 235] on button "Next" at bounding box center [312, 237] width 128 height 31
click at [286, 233] on button "Next" at bounding box center [312, 237] width 128 height 31
click at [287, 235] on button "Next" at bounding box center [312, 237] width 128 height 31
click at [297, 234] on button "Next" at bounding box center [312, 237] width 128 height 31
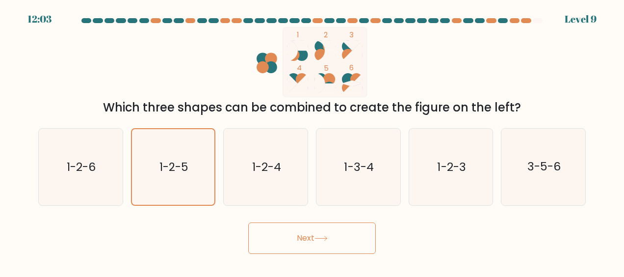
click at [297, 234] on button "Next" at bounding box center [312, 237] width 128 height 31
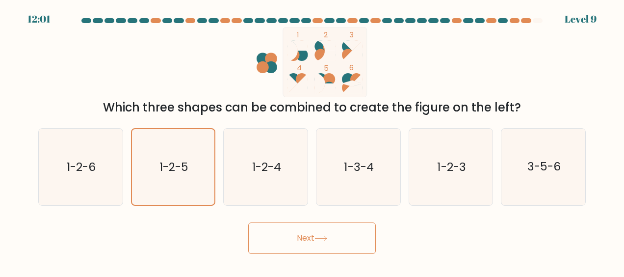
click at [297, 234] on button "Next" at bounding box center [312, 237] width 128 height 31
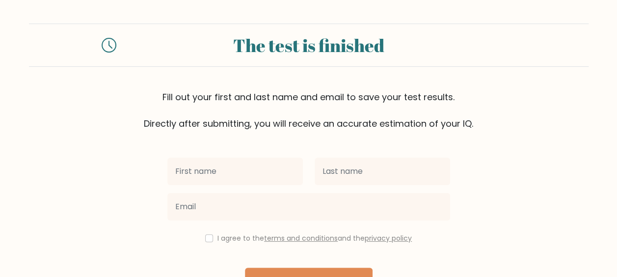
scroll to position [49, 0]
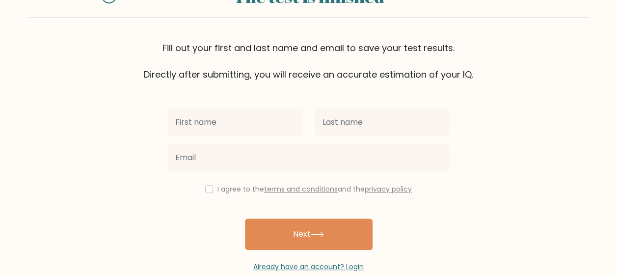
click at [228, 118] on input "text" at bounding box center [234, 121] width 135 height 27
type input "aishah sofea"
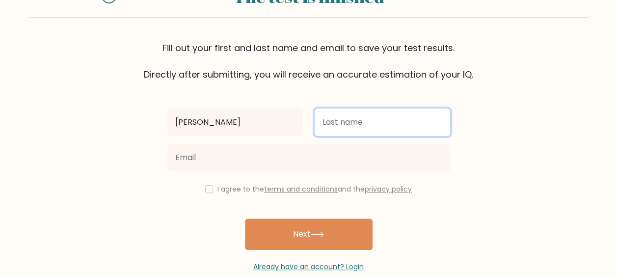
click at [342, 132] on input "text" at bounding box center [381, 121] width 135 height 27
type input "mohammad dhiya'ul hafidh"
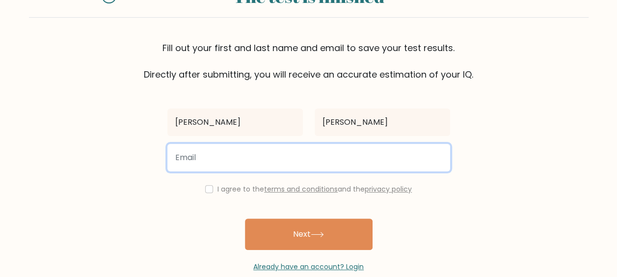
click at [321, 154] on input "email" at bounding box center [308, 157] width 283 height 27
type input "dhiyahafiz@gmail.com"
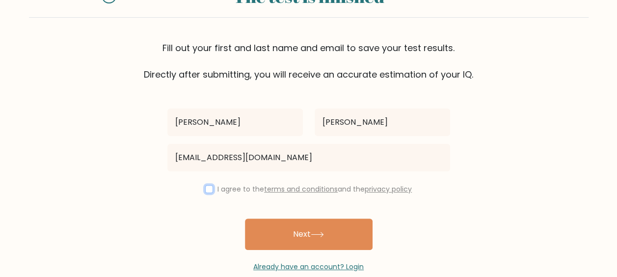
click at [208, 186] on input "checkbox" at bounding box center [209, 189] width 8 height 8
checkbox input "true"
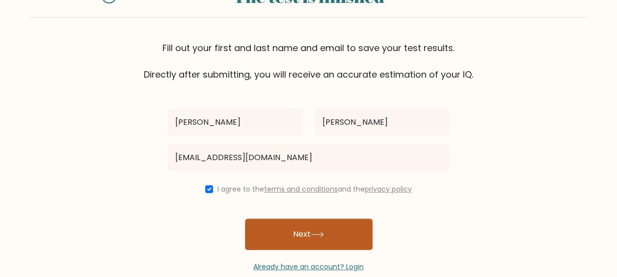
click at [299, 227] on button "Next" at bounding box center [309, 233] width 128 height 31
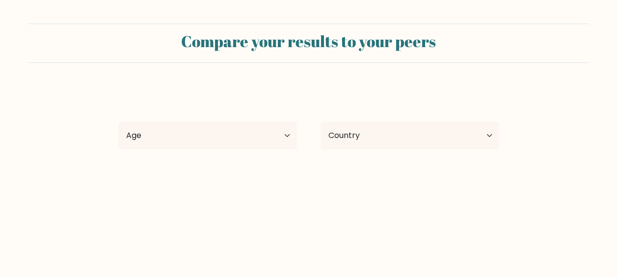
select select "MY"
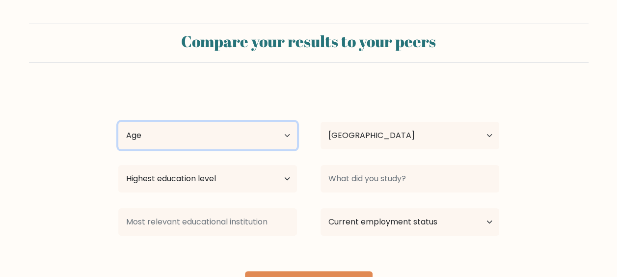
click at [275, 133] on select "Age Under 18 years old 18-24 years old 25-34 years old 35-44 years old 45-54 ye…" at bounding box center [207, 135] width 179 height 27
select select "min_18"
click at [118, 122] on select "Age Under 18 years old 18-24 years old 25-34 years old 35-44 years old 45-54 ye…" at bounding box center [207, 135] width 179 height 27
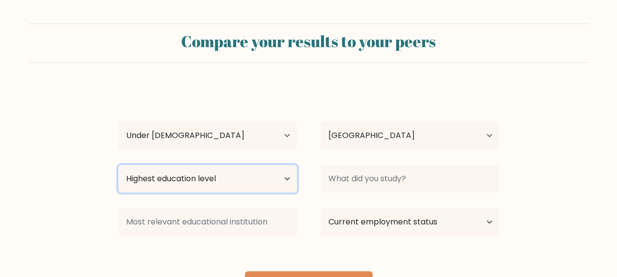
click at [237, 182] on select "Highest education level No schooling Primary Lower Secondary Upper Secondary Oc…" at bounding box center [207, 178] width 179 height 27
select select "lower_secondary"
click at [118, 165] on select "Highest education level No schooling Primary Lower Secondary Upper Secondary Oc…" at bounding box center [207, 178] width 179 height 27
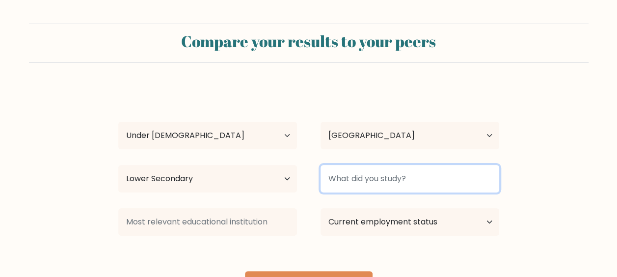
click at [397, 177] on input at bounding box center [409, 178] width 179 height 27
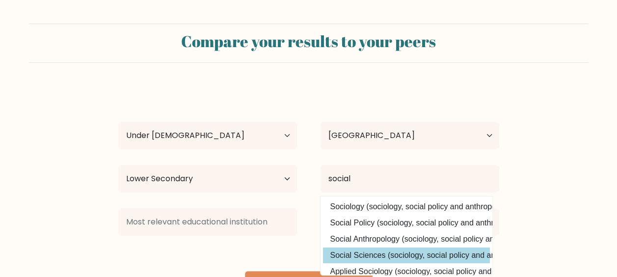
click at [422, 257] on option "Social Sciences (sociology, social policy and anthropology)" at bounding box center [406, 255] width 167 height 16
type input "Social Sciences"
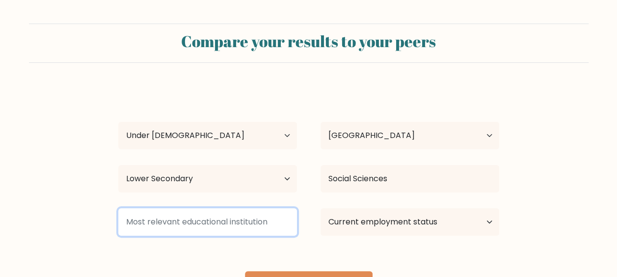
click at [208, 220] on input at bounding box center [207, 221] width 179 height 27
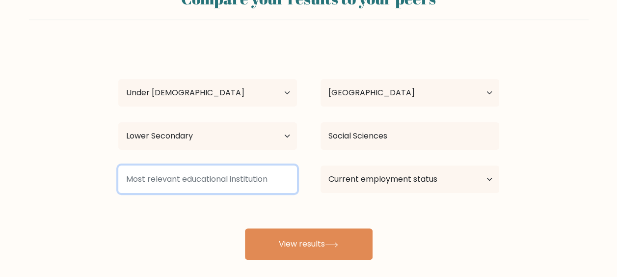
scroll to position [95, 0]
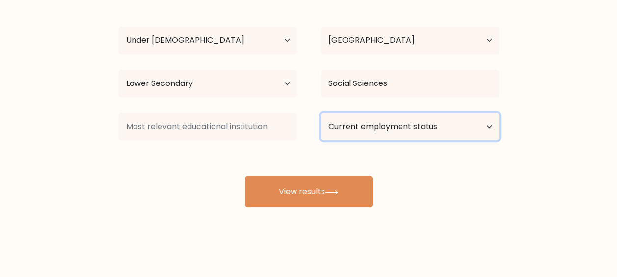
click at [393, 129] on select "Current employment status Employed Student Retired Other / prefer not to answer" at bounding box center [409, 126] width 179 height 27
select select "student"
click at [320, 113] on select "Current employment status Employed Student Retired Other / prefer not to answer" at bounding box center [409, 126] width 179 height 27
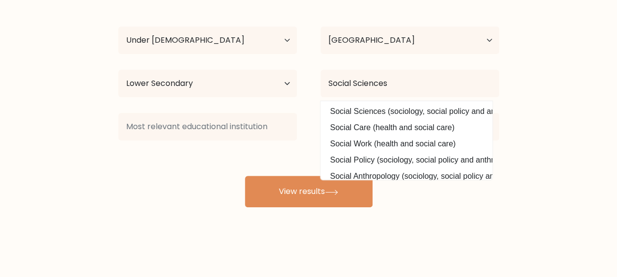
click at [276, 149] on div "aishah sofea mohammad dhiya&#x27;ul hafidh Age Under 18 years old 18-24 years o…" at bounding box center [308, 99] width 392 height 216
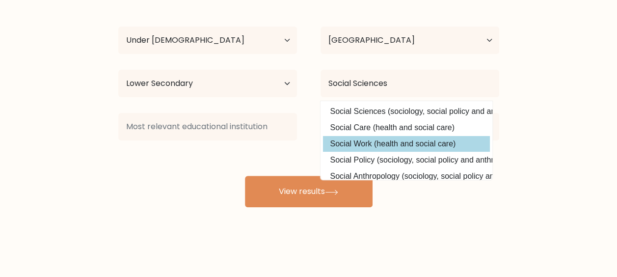
scroll to position [46, 0]
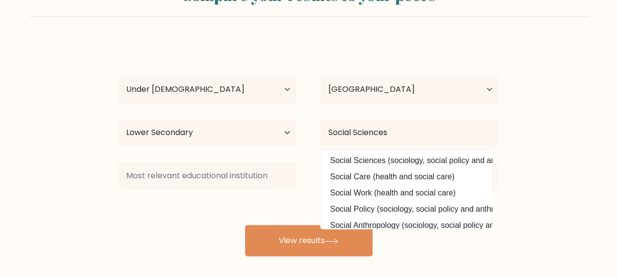
click at [528, 170] on form "Compare your results to your peers aishah sofea mohammad dhiya&#x27;ul hafidh A…" at bounding box center [308, 116] width 617 height 279
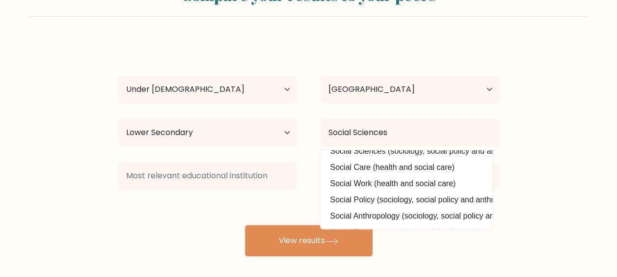
scroll to position [0, 0]
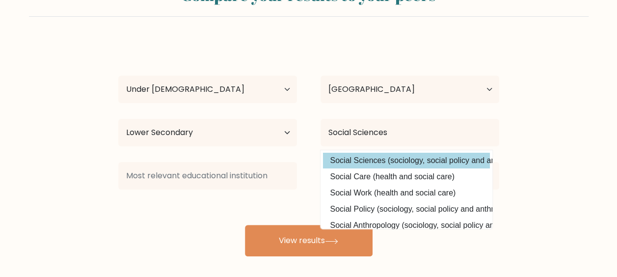
click at [445, 164] on option "Social Sciences (sociology, social policy and anthropology)" at bounding box center [406, 161] width 167 height 16
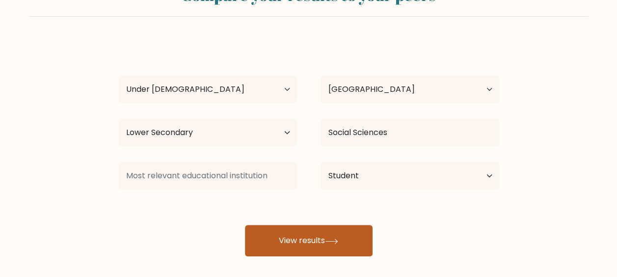
click at [333, 235] on button "View results" at bounding box center [309, 240] width 128 height 31
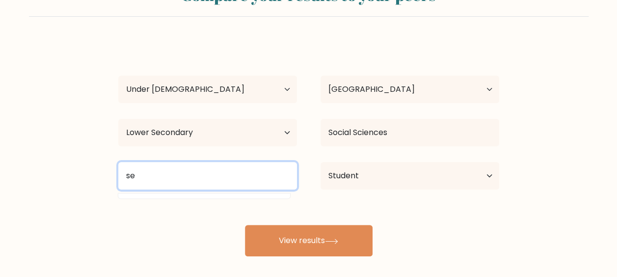
type input "s"
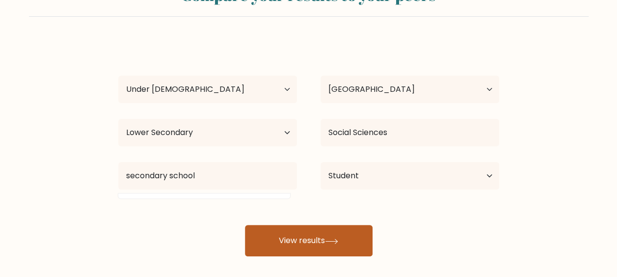
click at [321, 238] on button "View results" at bounding box center [309, 240] width 128 height 31
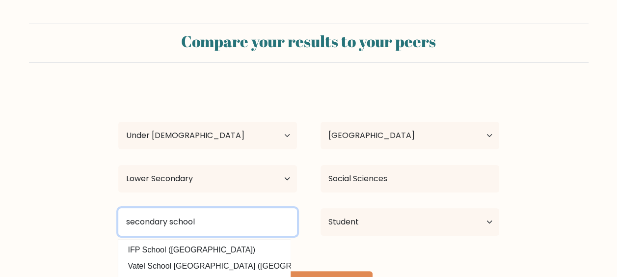
drag, startPoint x: 202, startPoint y: 224, endPoint x: 56, endPoint y: 210, distance: 146.3
click at [56, 210] on form "Compare your results to your peers aishah sofea mohammad dhiya&#x27;ul hafidh A…" at bounding box center [308, 163] width 617 height 279
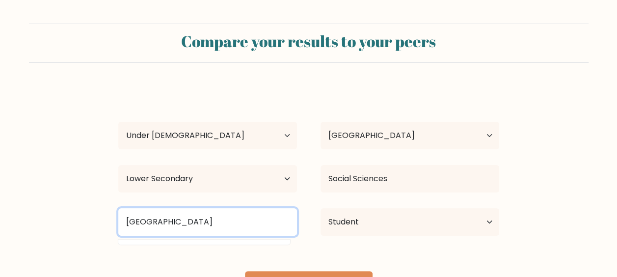
type input "malaysia"
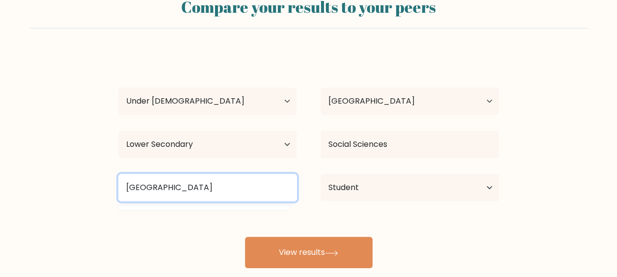
scroll to position [62, 0]
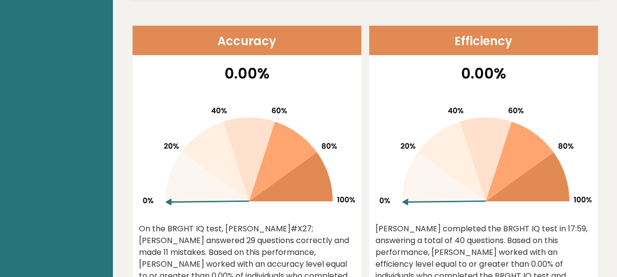
scroll to position [421, 0]
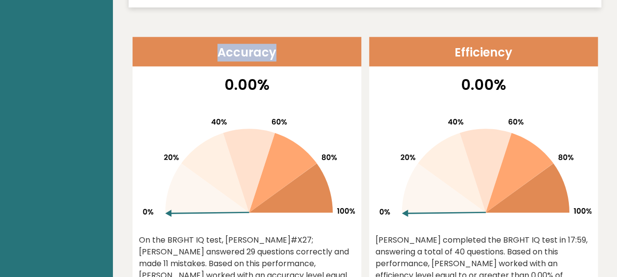
drag, startPoint x: 218, startPoint y: 46, endPoint x: 302, endPoint y: 48, distance: 84.4
click at [302, 48] on header "Accuracy" at bounding box center [246, 51] width 229 height 29
copy header "Accuracy"
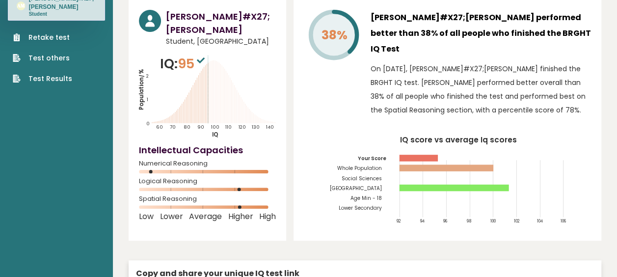
scroll to position [29, 0]
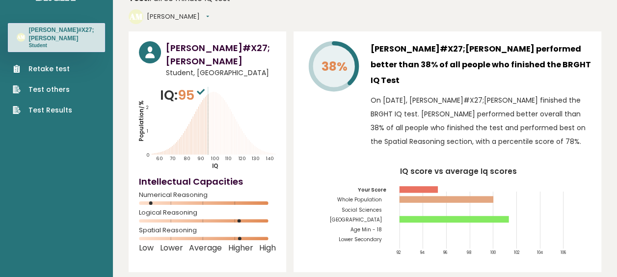
click at [289, 31] on div "[PERSON_NAME]#X27;[PERSON_NAME] Student, [GEOGRAPHIC_DATA] IQ: 95 Population/% …" at bounding box center [365, 217] width 472 height 373
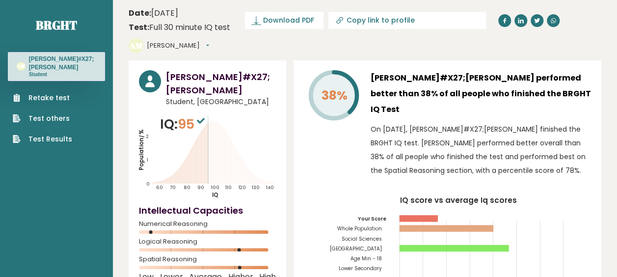
scroll to position [8, 0]
